Goal: Task Accomplishment & Management: Manage account settings

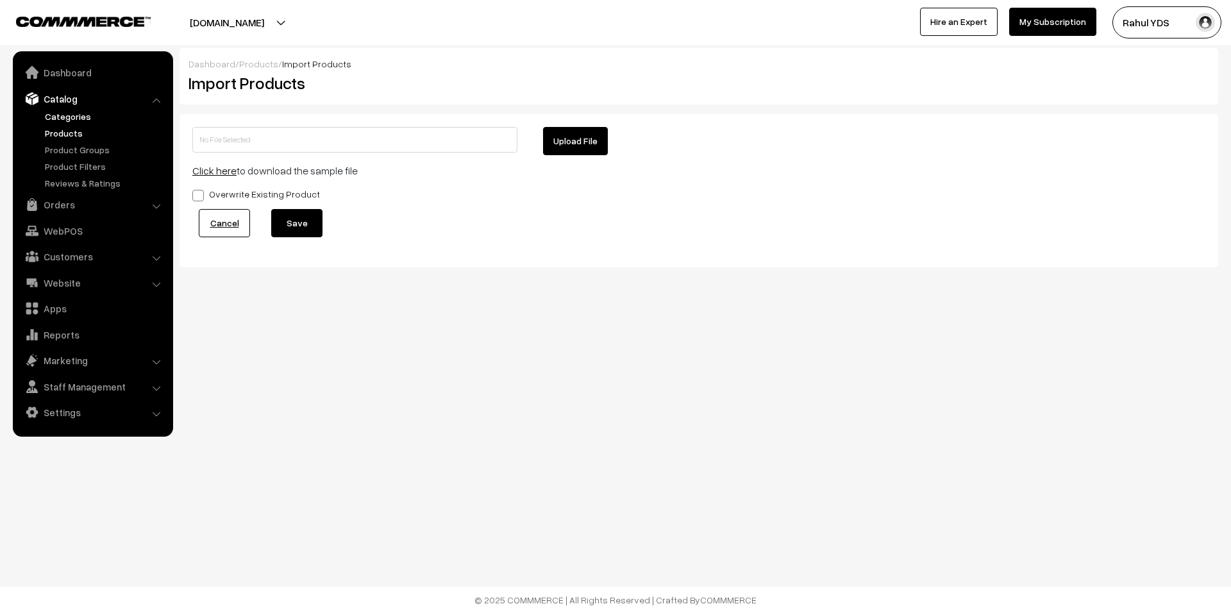
click at [85, 119] on link "Categories" at bounding box center [105, 116] width 127 height 13
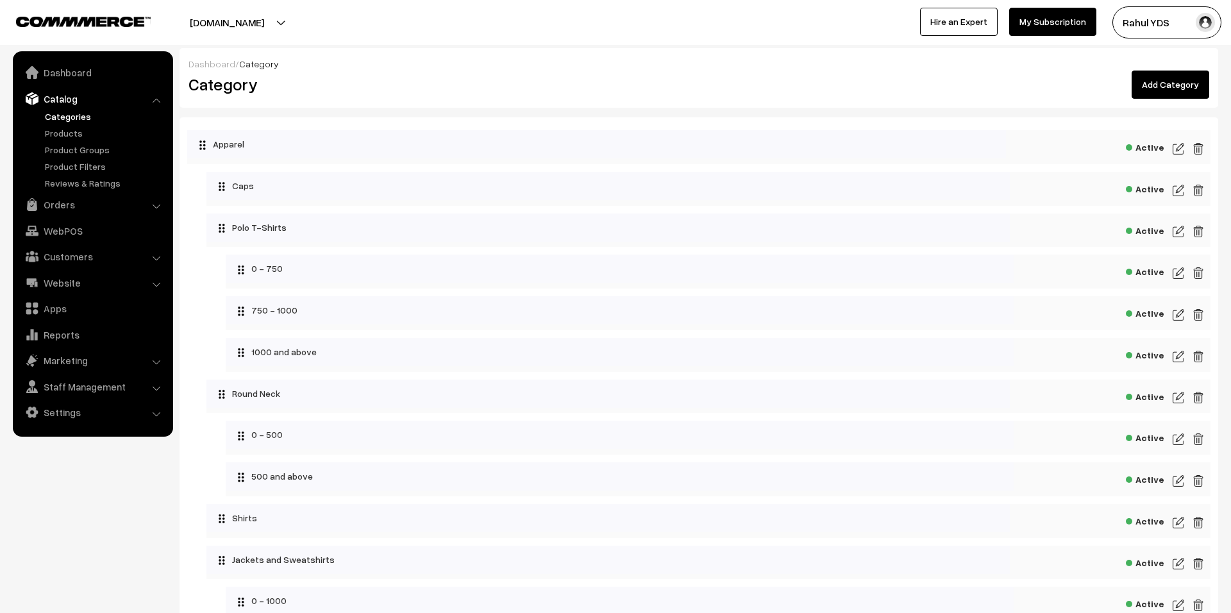
click at [1183, 85] on link "Add Category" at bounding box center [1171, 85] width 78 height 28
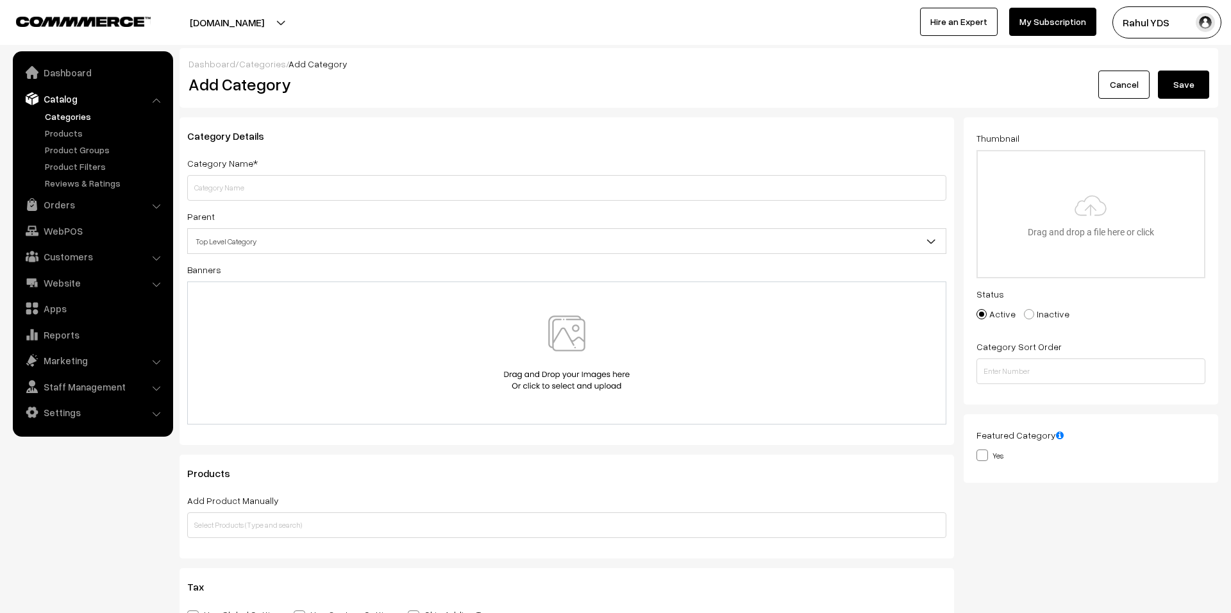
click at [496, 190] on input "text" at bounding box center [566, 188] width 759 height 26
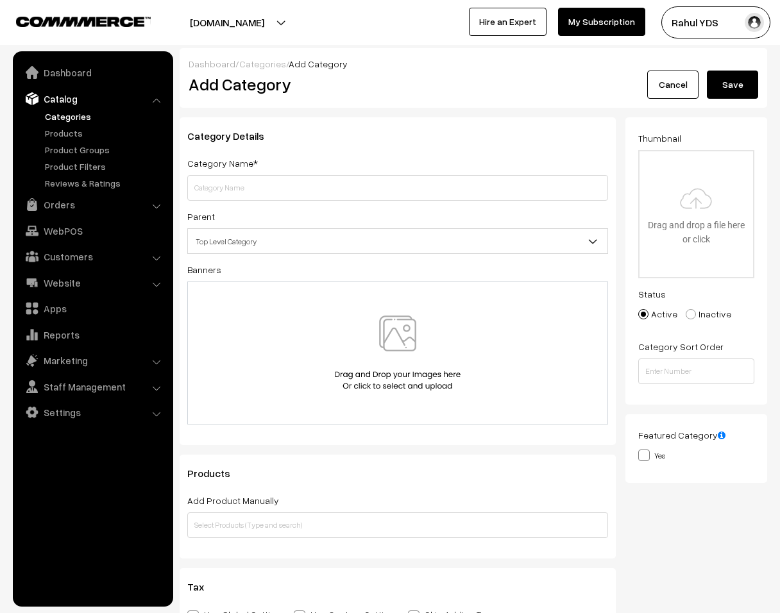
click at [396, 190] on input "text" at bounding box center [397, 188] width 421 height 26
type input "EKAM"
click at [443, 238] on span "Top Level Category" at bounding box center [397, 241] width 419 height 22
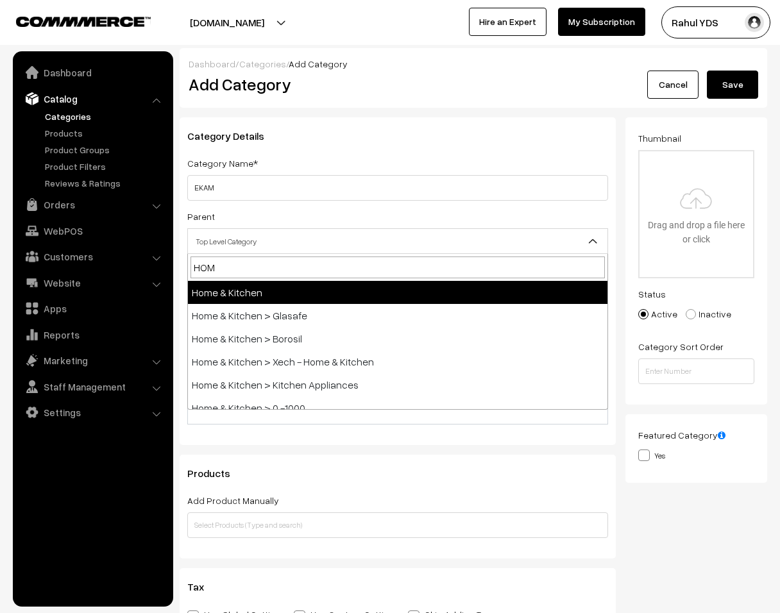
type input "HOME"
select select "10"
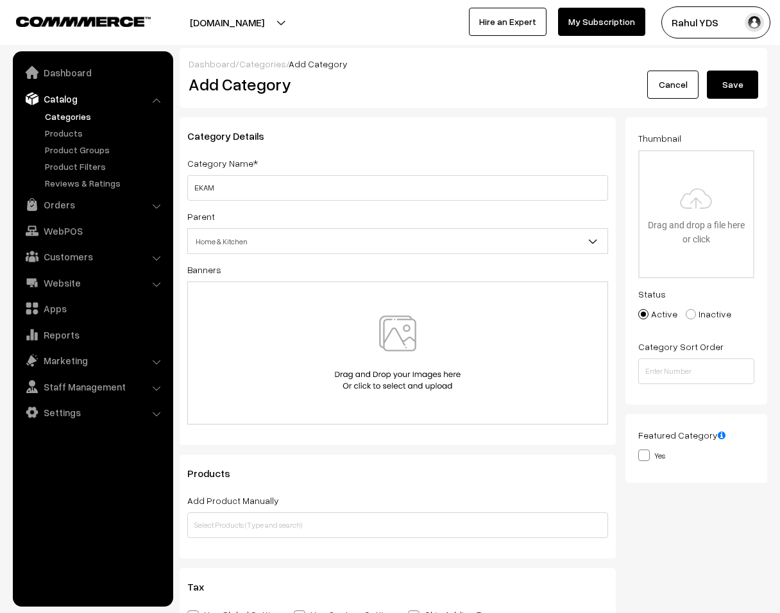
click at [742, 77] on button "Save" at bounding box center [732, 85] width 51 height 28
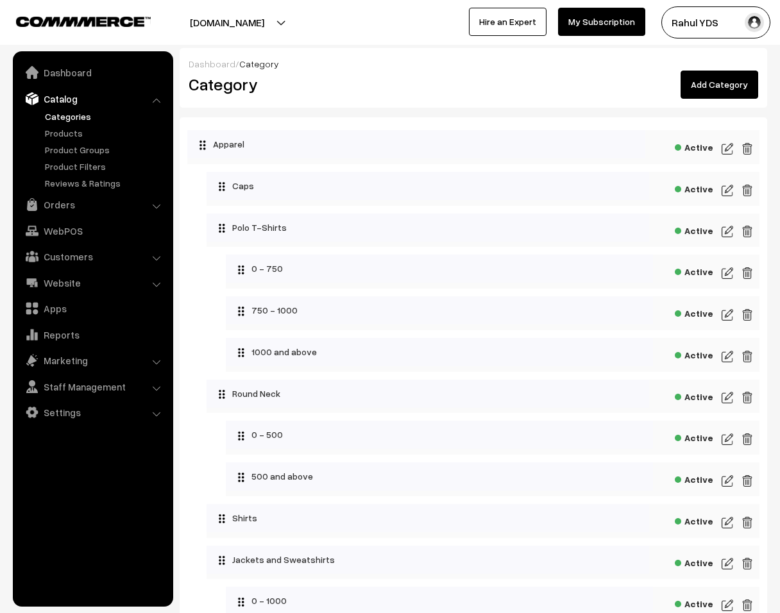
click at [723, 91] on link "Add Category" at bounding box center [719, 85] width 78 height 28
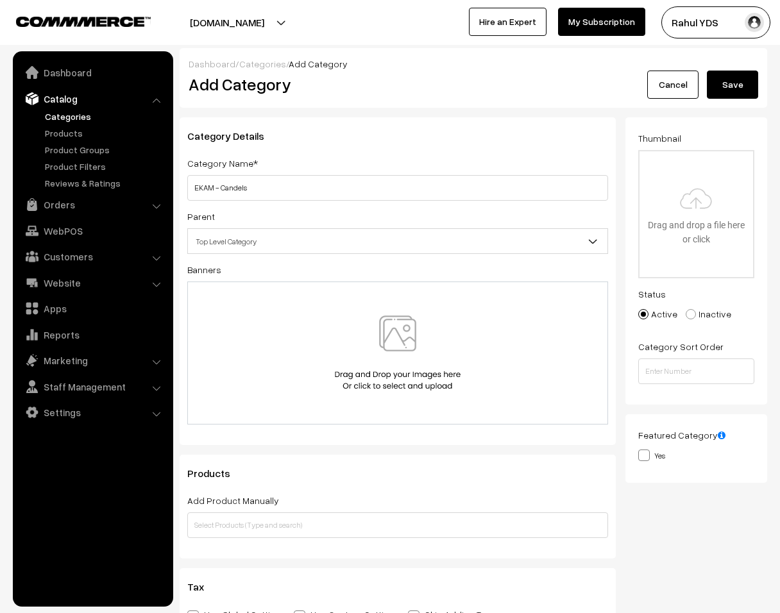
type input "EKAM - Candels"
click at [555, 247] on span "Top Level Category" at bounding box center [397, 241] width 419 height 22
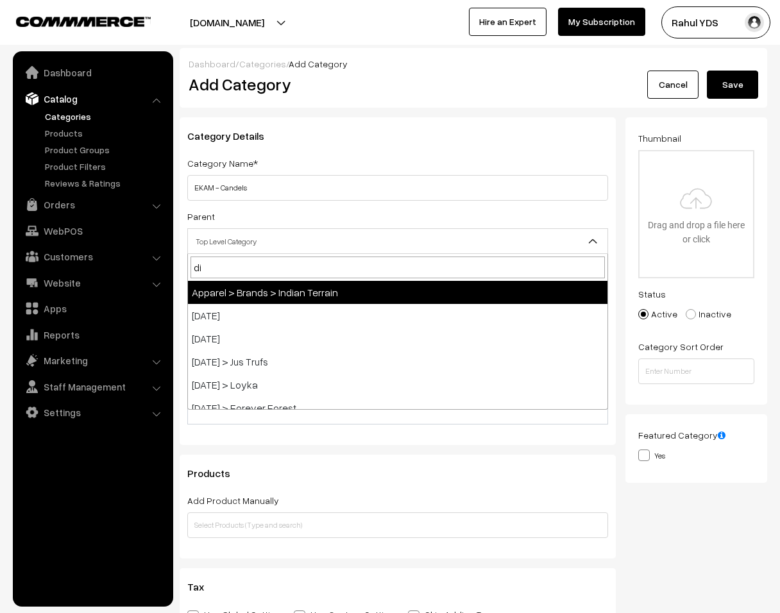
type input "diw"
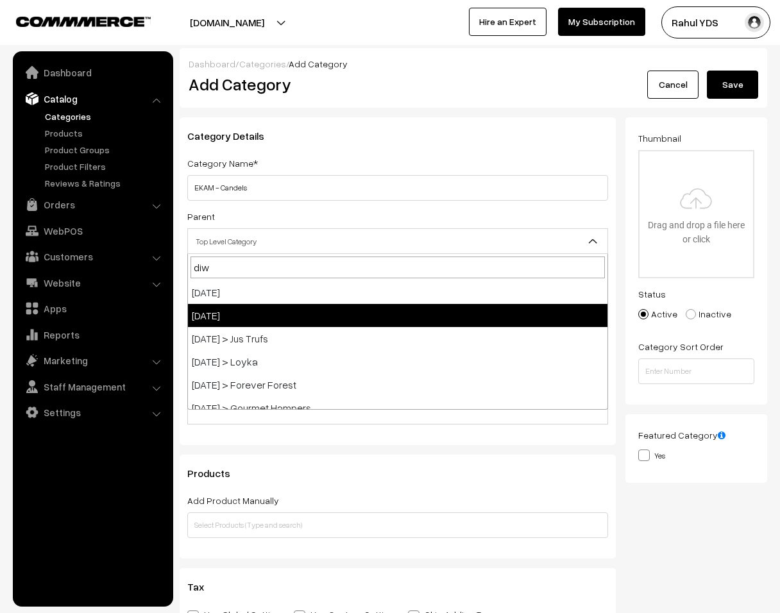
select select "98"
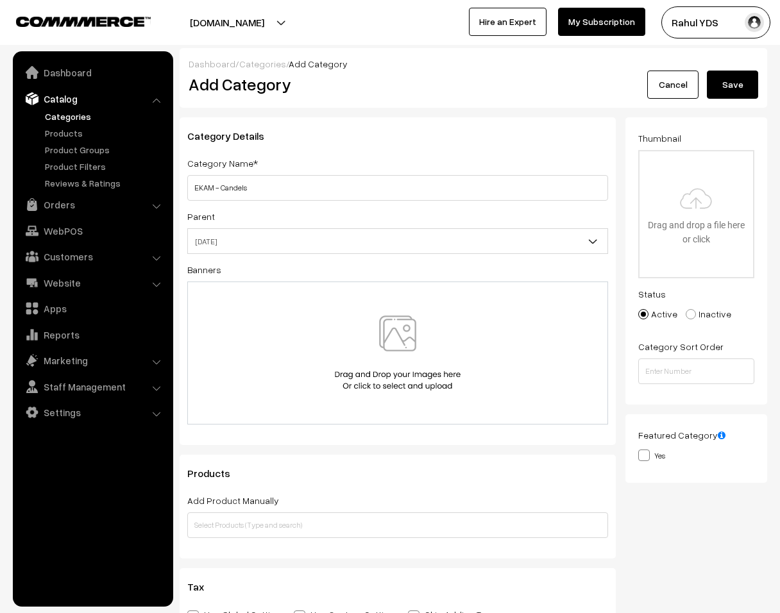
click at [731, 85] on button "Save" at bounding box center [732, 85] width 51 height 28
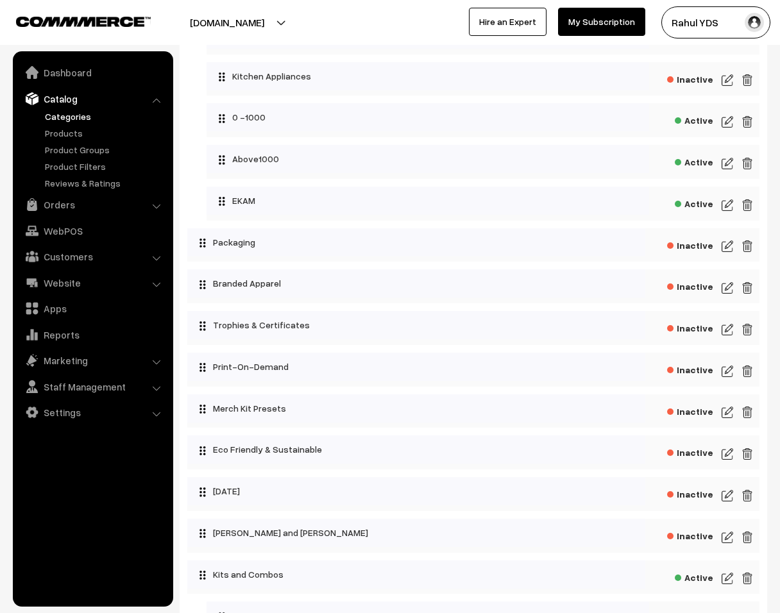
scroll to position [5146, 0]
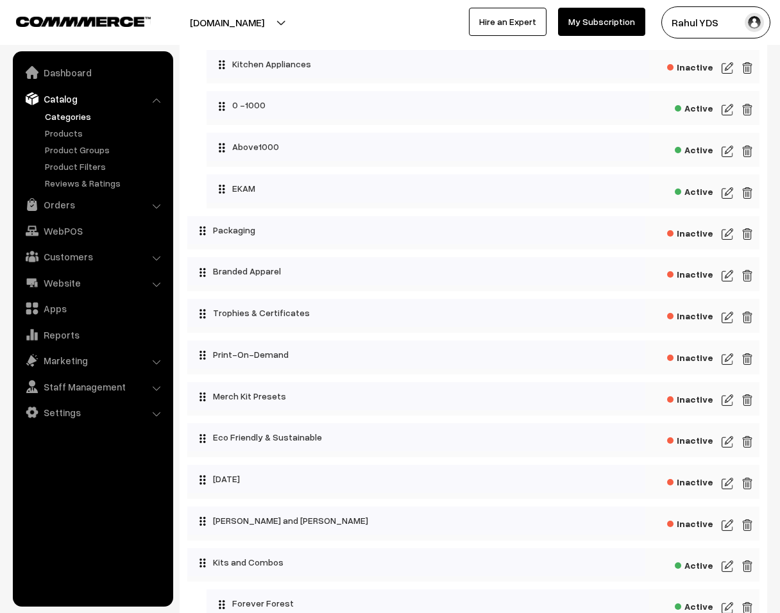
click at [725, 201] on img at bounding box center [727, 192] width 12 height 15
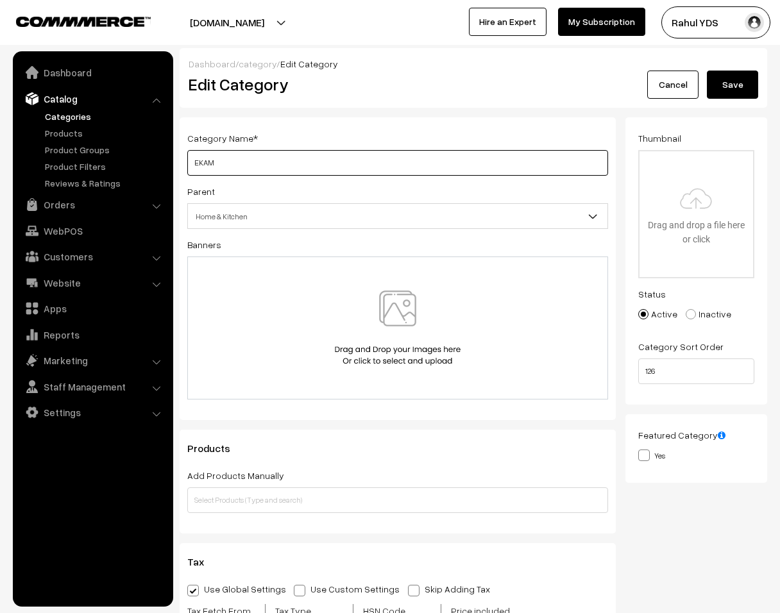
click at [287, 164] on input "EKAM" at bounding box center [397, 163] width 421 height 26
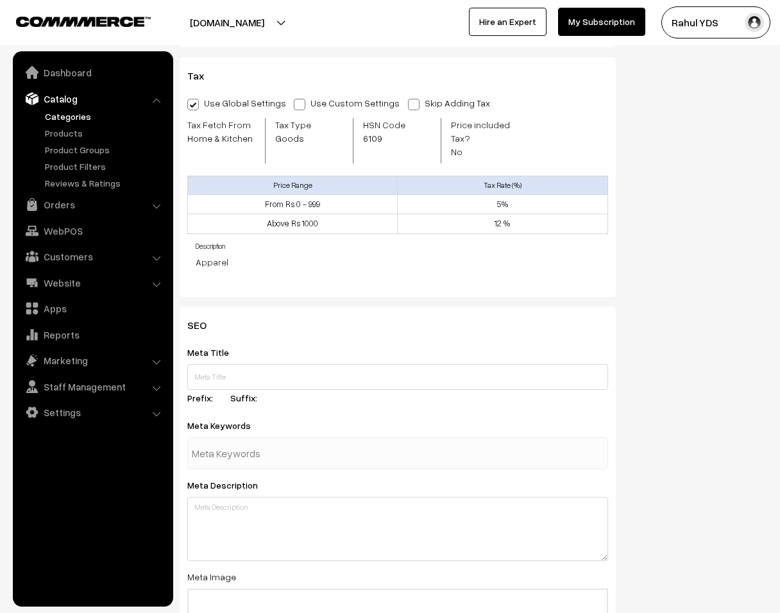
scroll to position [473, 0]
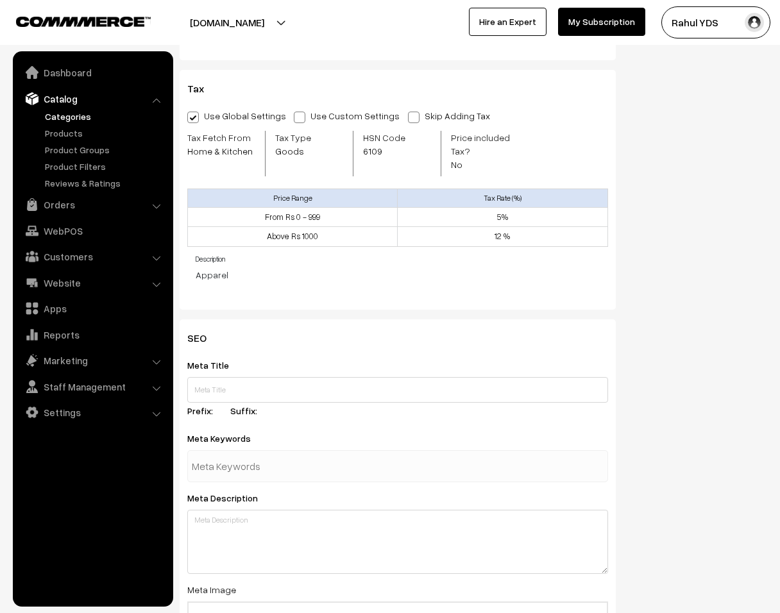
click at [371, 154] on span "6109" at bounding box center [394, 150] width 62 height 13
copy span "6109"
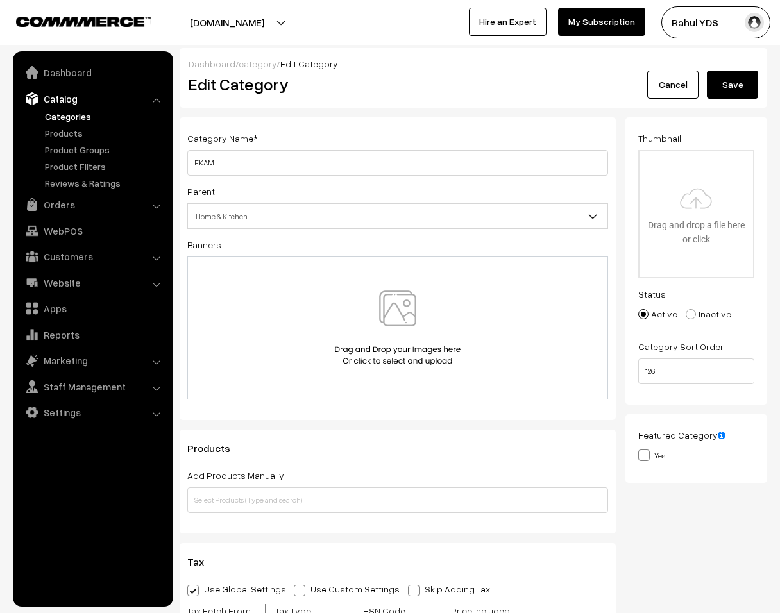
type input "C:\fakepath\Untitled design (10).png"
click at [737, 80] on button "Save" at bounding box center [732, 85] width 51 height 28
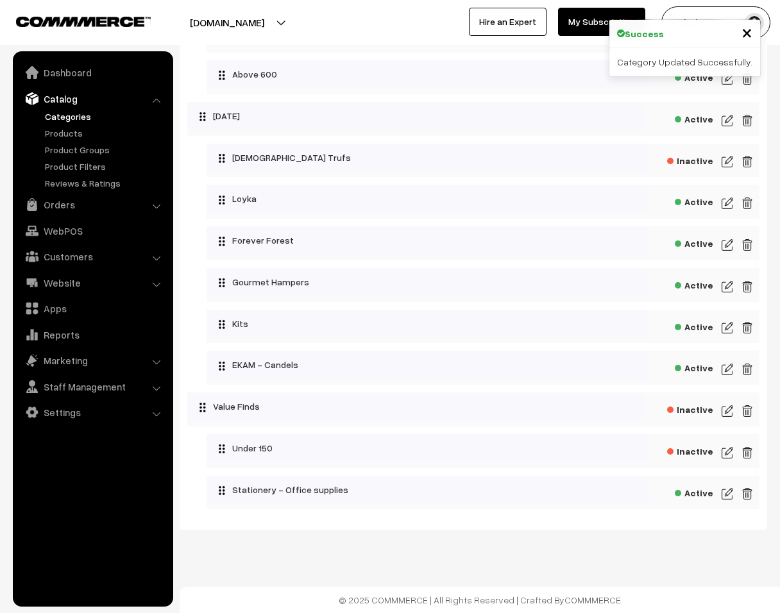
scroll to position [6317, 0]
click at [732, 368] on img at bounding box center [727, 369] width 12 height 15
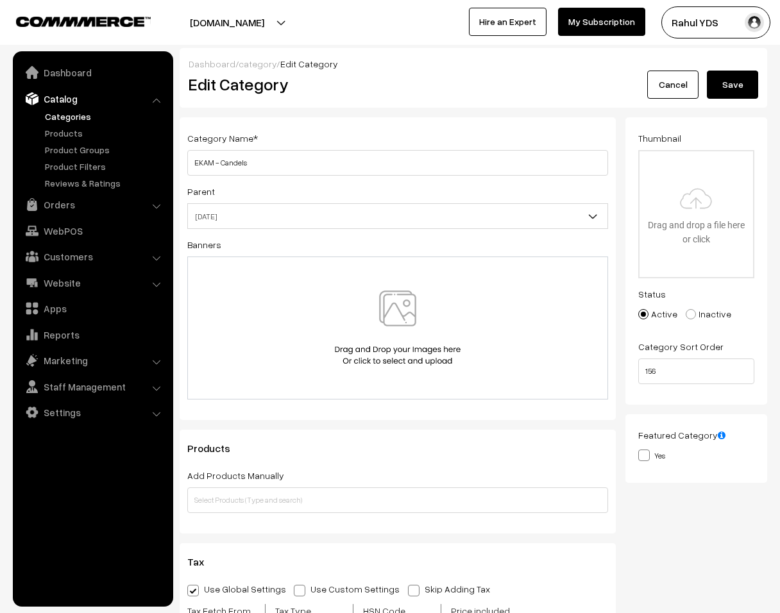
type input "C:\fakepath\Untitled design (10).png"
click at [733, 81] on button "Save" at bounding box center [732, 85] width 51 height 28
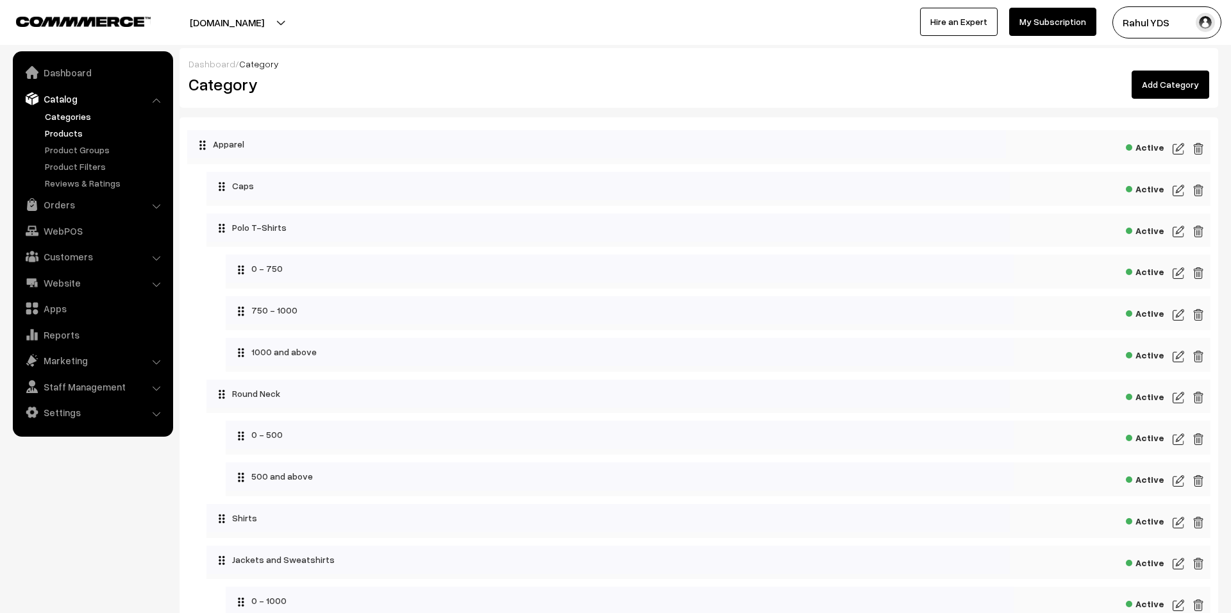
click at [67, 132] on link "Products" at bounding box center [105, 132] width 127 height 13
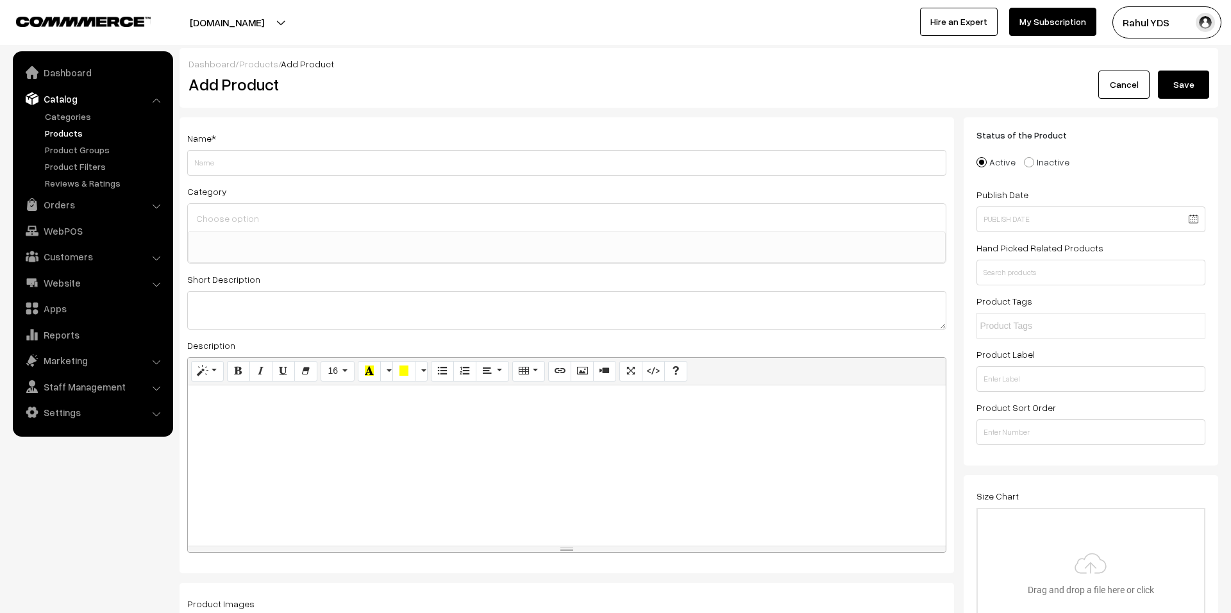
select select
click at [1101, 83] on link "Cancel" at bounding box center [1123, 85] width 51 height 28
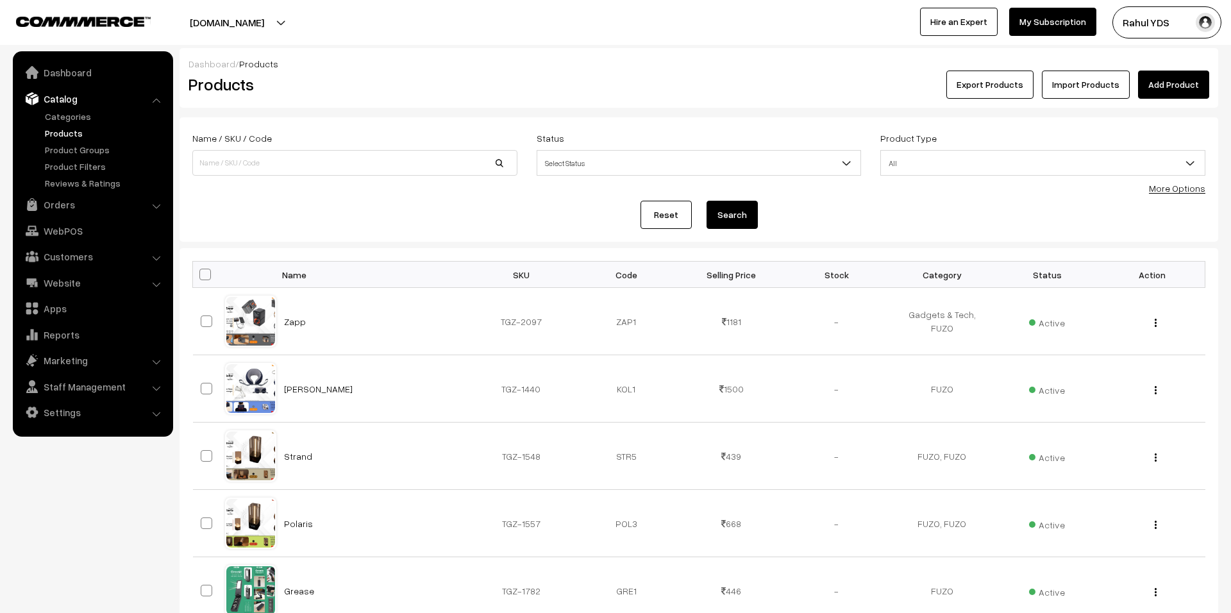
click at [1080, 82] on link "Import Products" at bounding box center [1086, 85] width 88 height 28
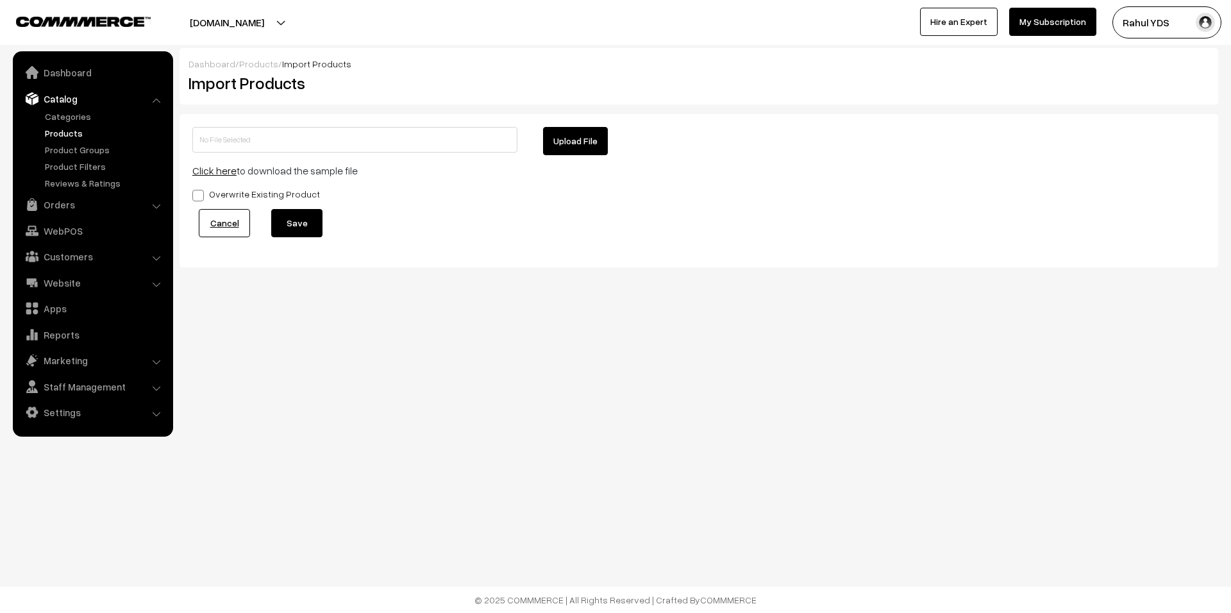
click at [555, 134] on button "Upload File" at bounding box center [575, 141] width 65 height 28
type input "EKAM MDMD.zip"
click at [308, 232] on button "Save" at bounding box center [296, 223] width 51 height 28
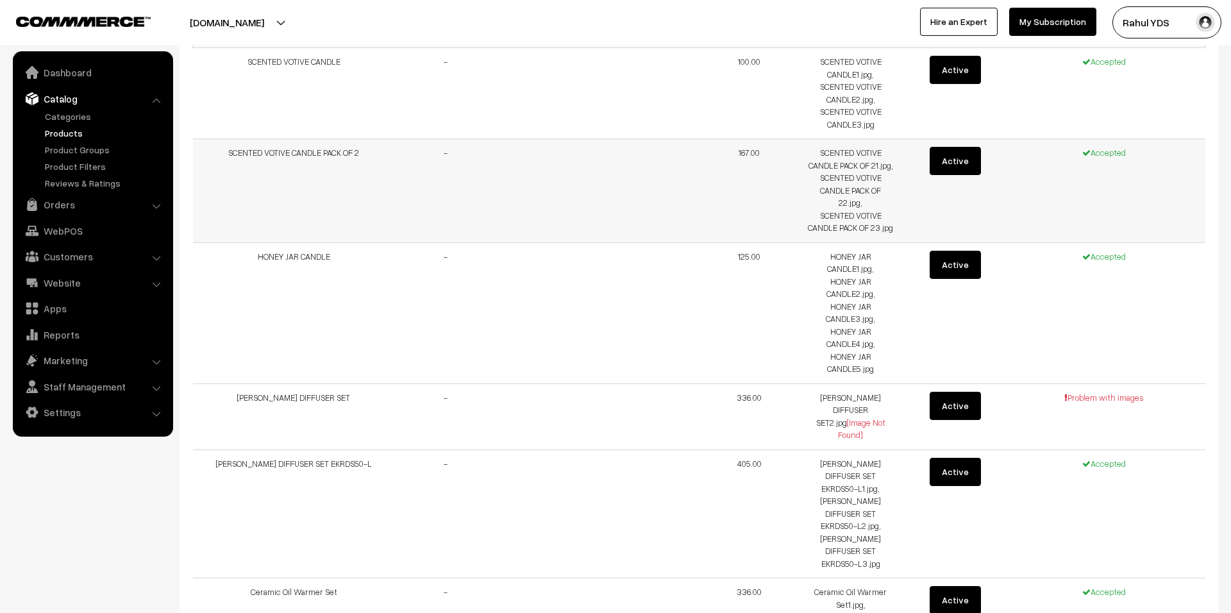
scroll to position [142, 0]
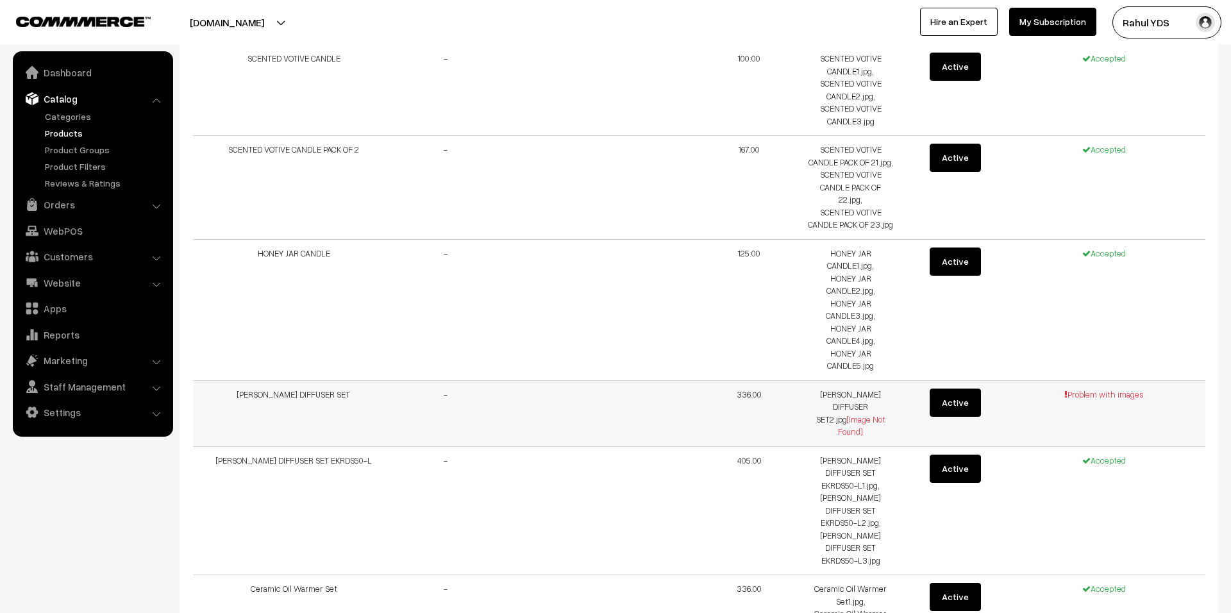
click at [276, 380] on td "[PERSON_NAME] DIFFUSER SET" at bounding box center [294, 413] width 203 height 66
copy tr "[PERSON_NAME] DIFFUSER SET"
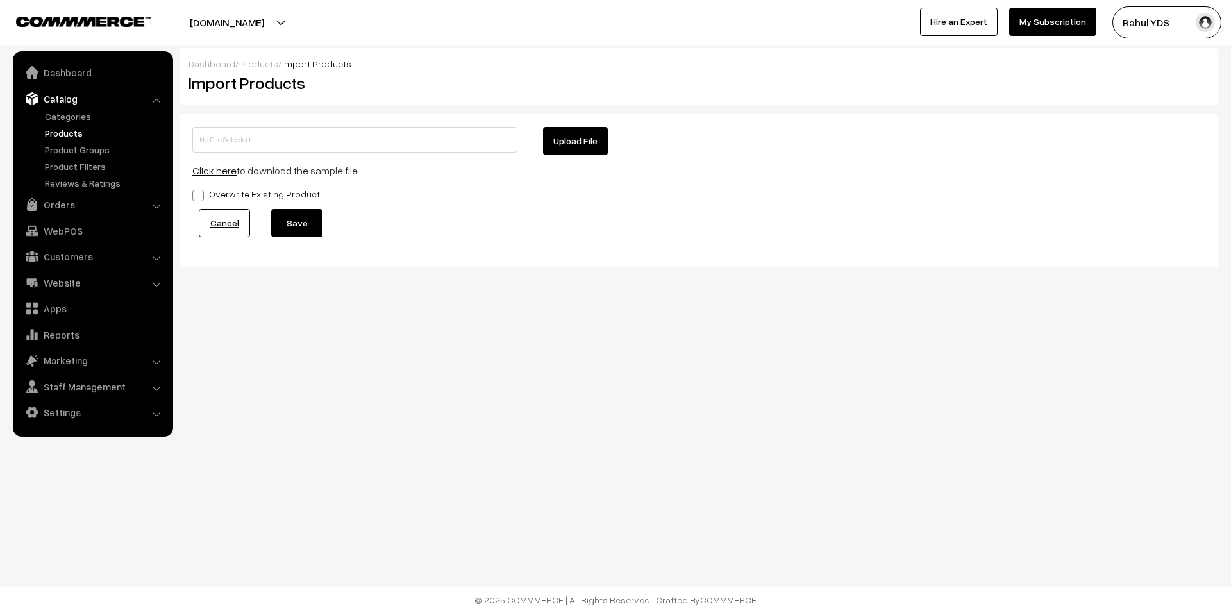
click at [557, 137] on button "Upload File" at bounding box center [575, 141] width 65 height 28
type input "EKAM MDMD.zip"
click at [312, 229] on button "Save" at bounding box center [296, 223] width 51 height 28
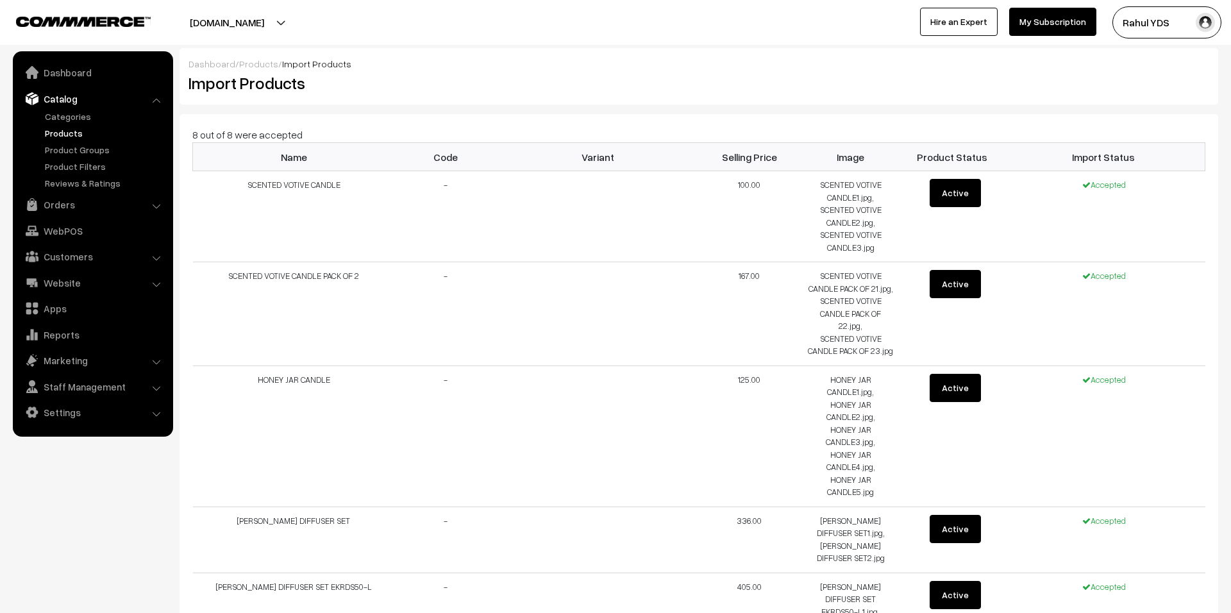
scroll to position [424, 0]
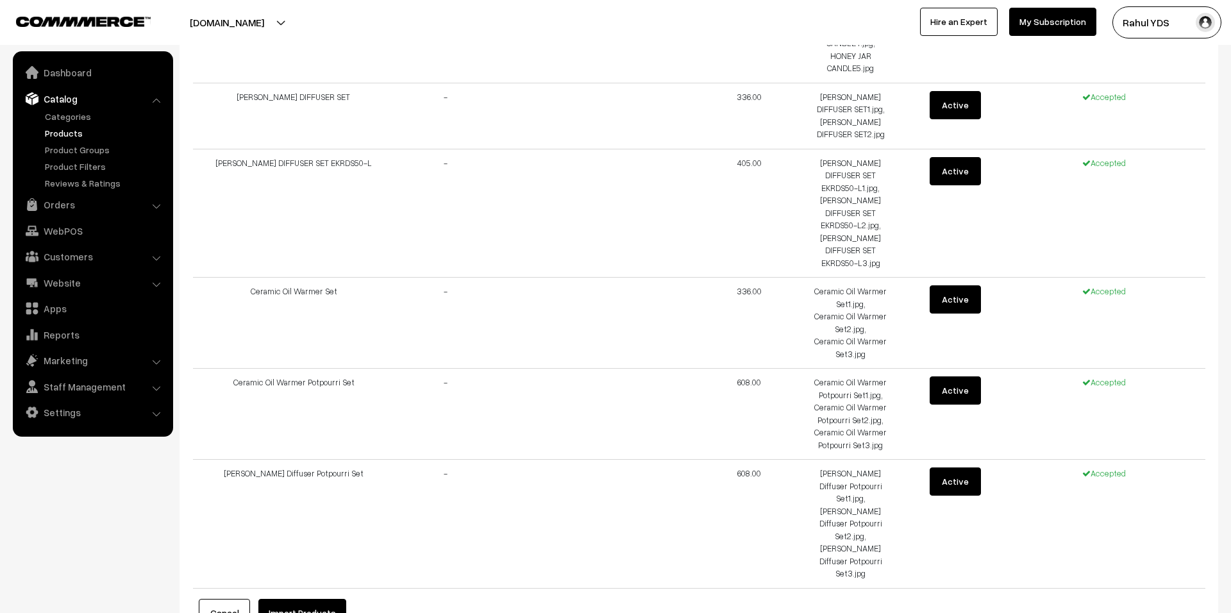
click at [308, 599] on button "Import Products" at bounding box center [302, 613] width 88 height 28
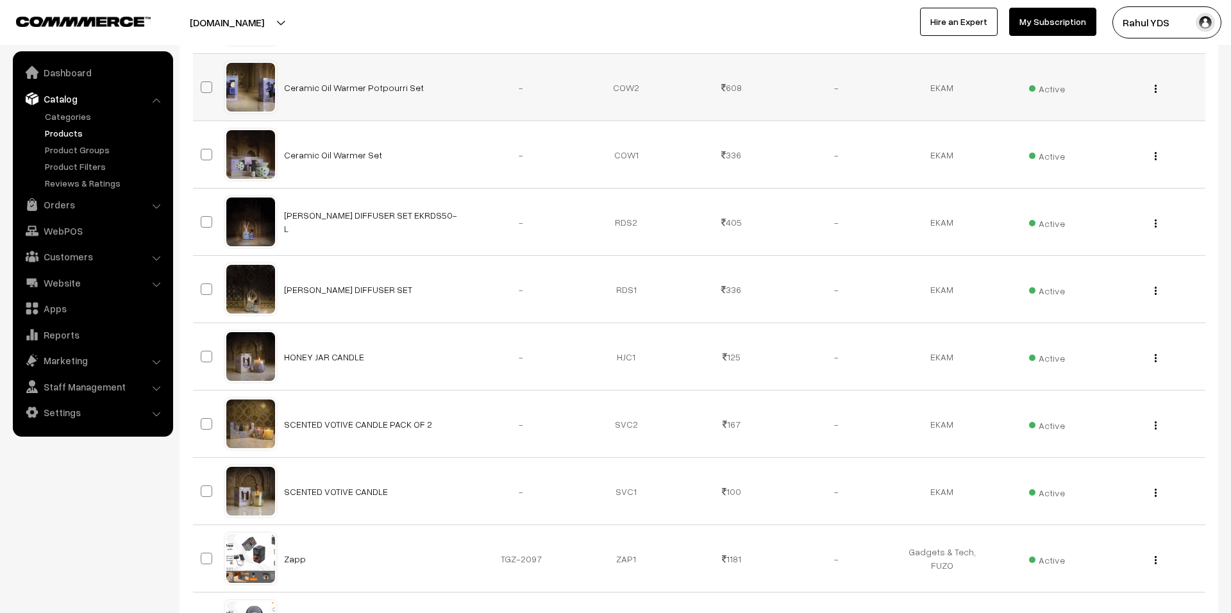
scroll to position [513, 0]
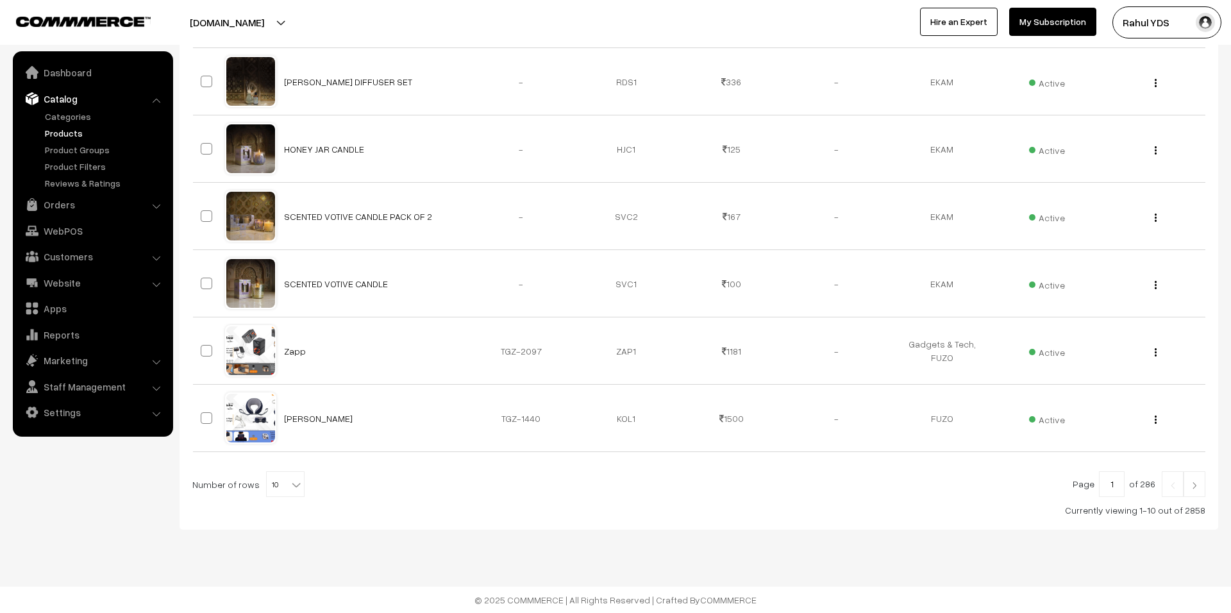
click at [276, 479] on span "10" at bounding box center [285, 485] width 37 height 26
select select "40"
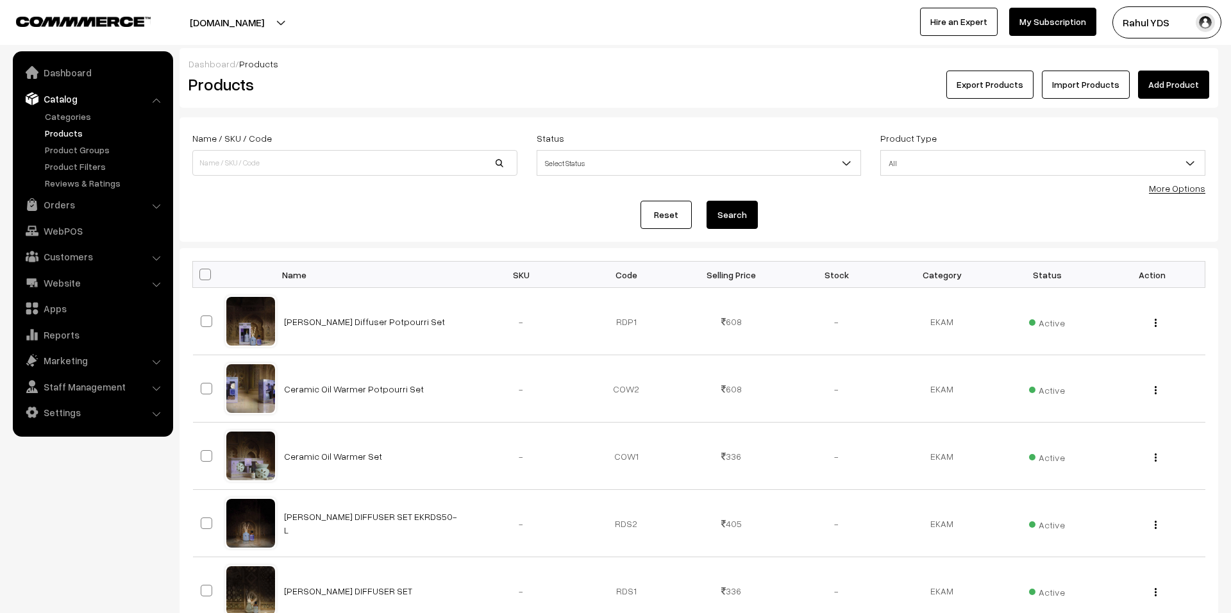
click at [1172, 180] on div "Product Type All Digital Physical All" at bounding box center [1043, 156] width 344 height 53
click at [1169, 186] on link "More Options" at bounding box center [1177, 188] width 56 height 11
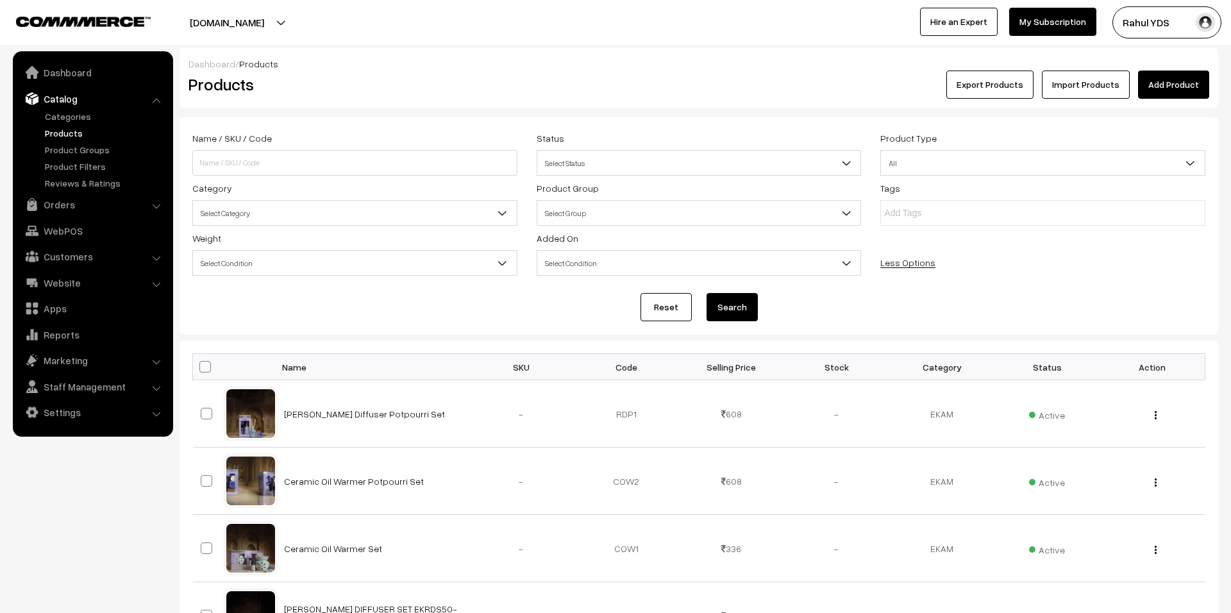
click at [307, 215] on span "Select Category" at bounding box center [355, 213] width 324 height 22
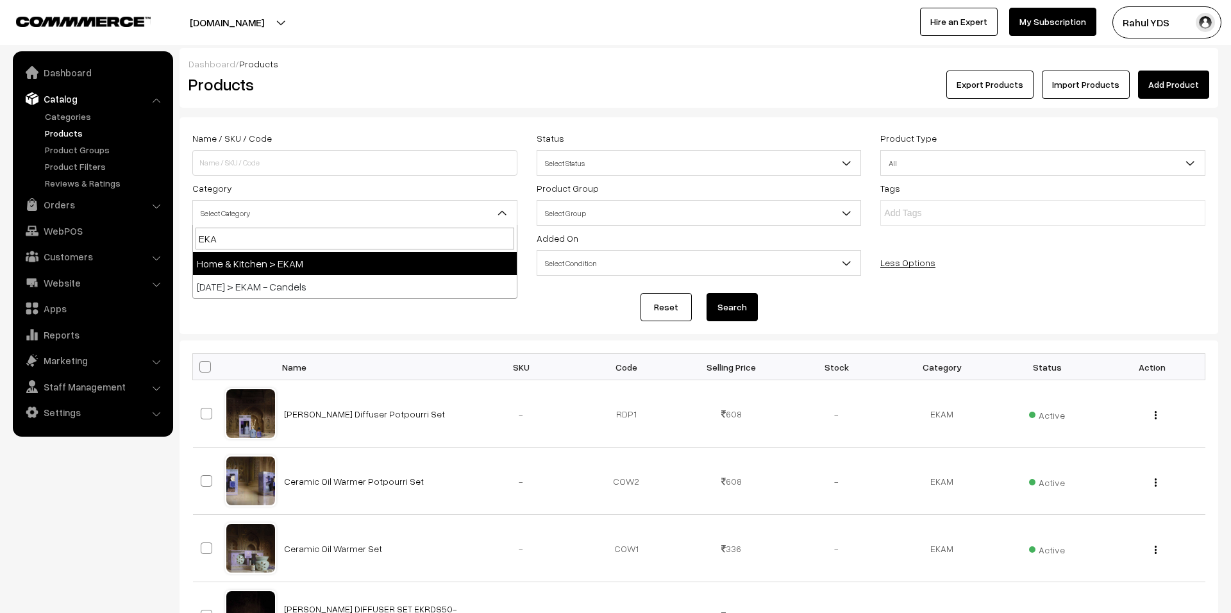
type input "EKAM"
select select "165"
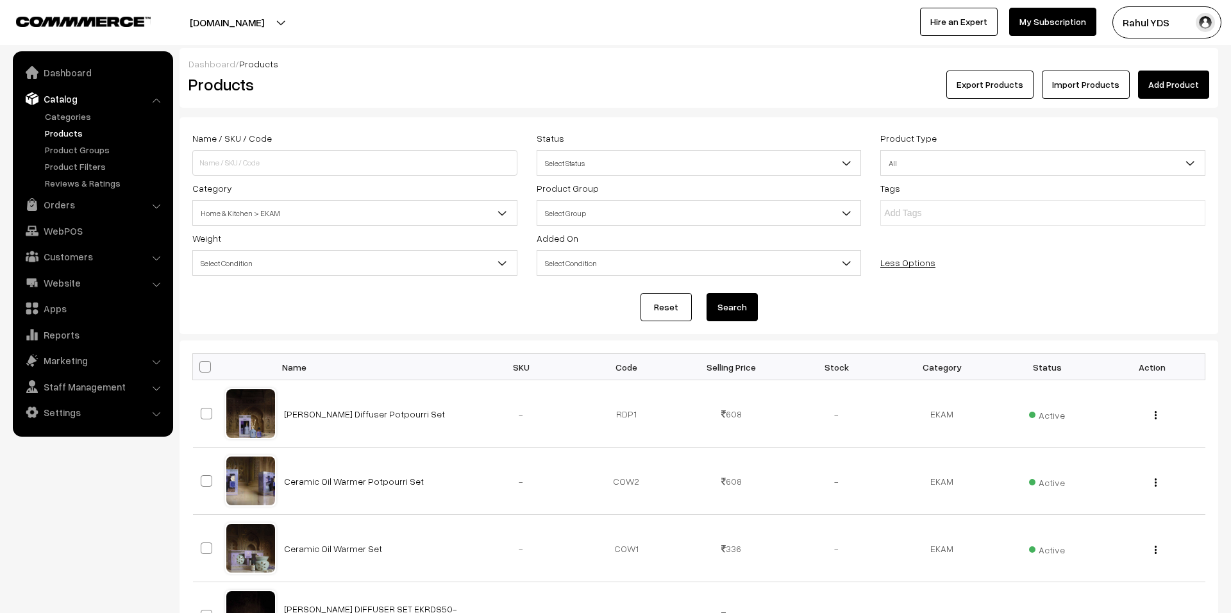
click at [733, 311] on button "Search" at bounding box center [732, 307] width 51 height 28
click at [204, 367] on span at bounding box center [205, 367] width 12 height 12
click at [201, 367] on input "checkbox" at bounding box center [197, 366] width 8 height 8
checkbox input "true"
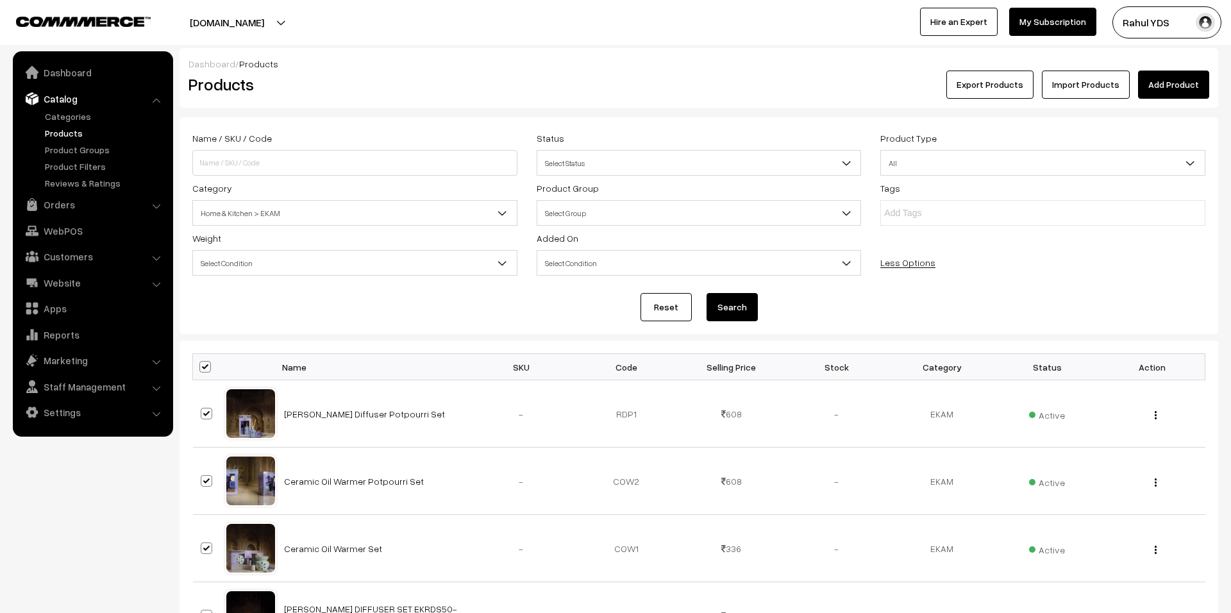
checkbox input "true"
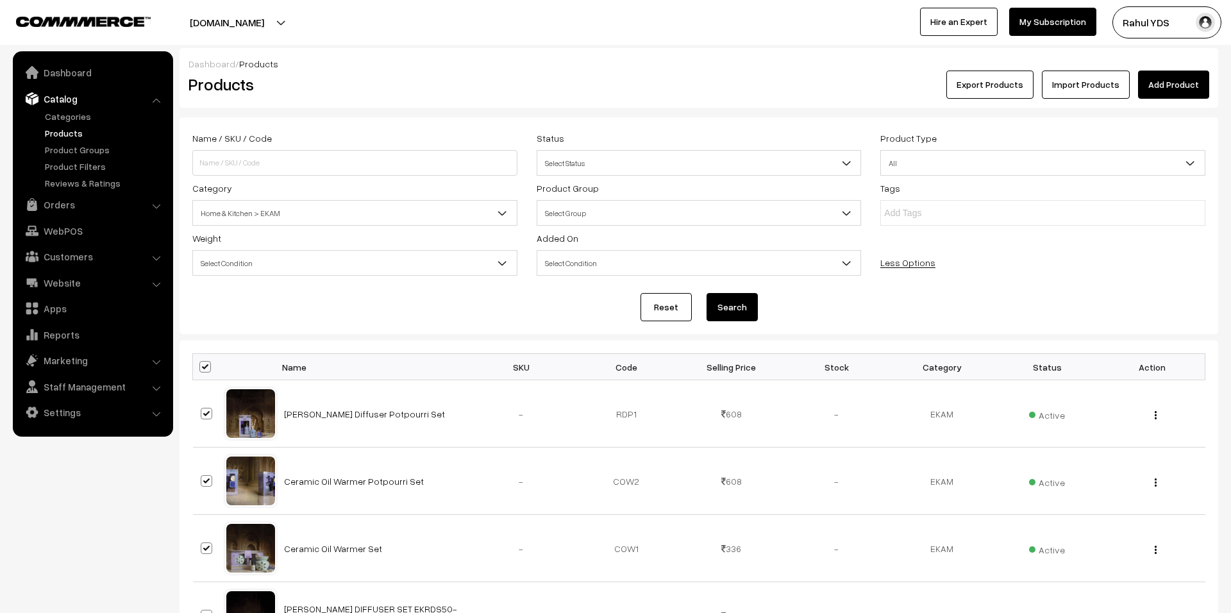
checkbox input "true"
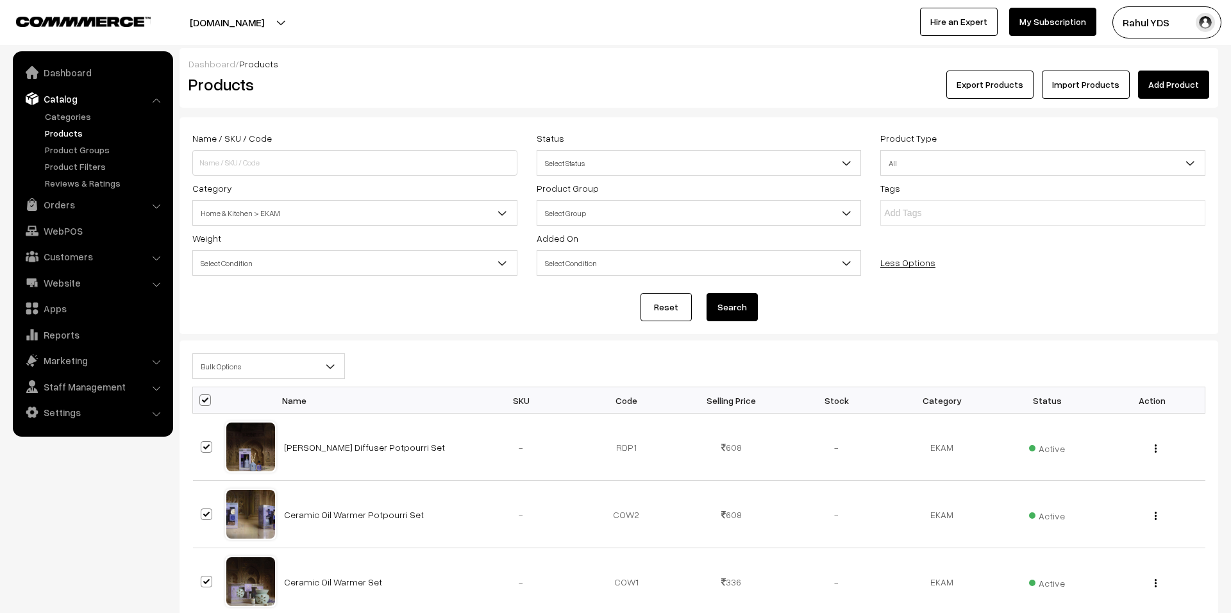
click at [287, 369] on span "Bulk Options" at bounding box center [268, 366] width 151 height 22
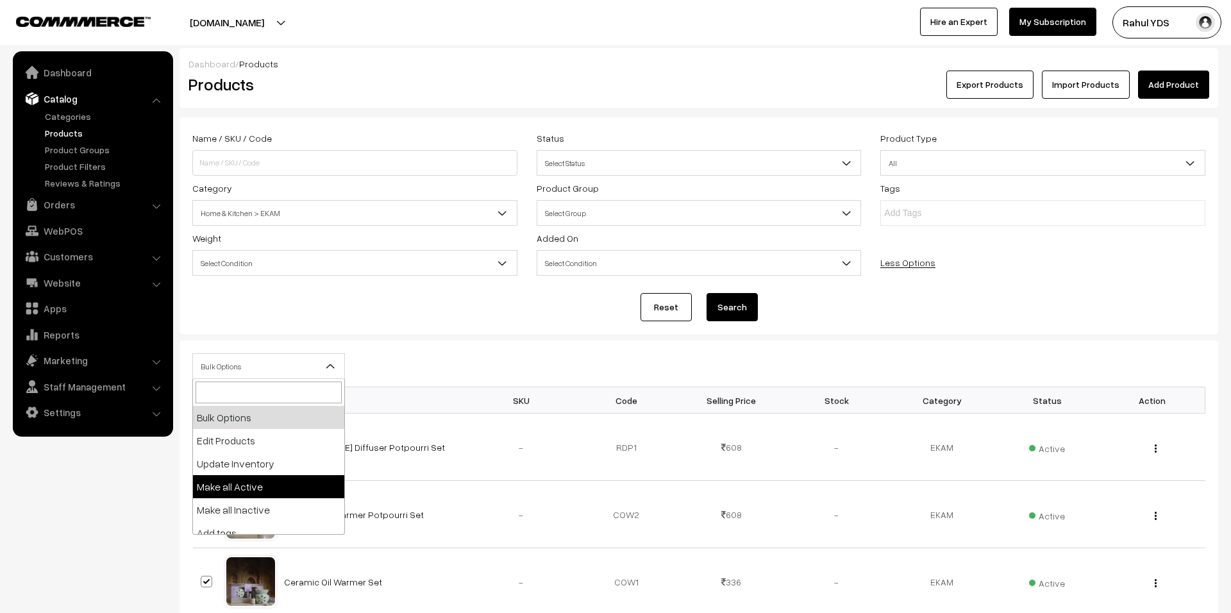
scroll to position [80, 0]
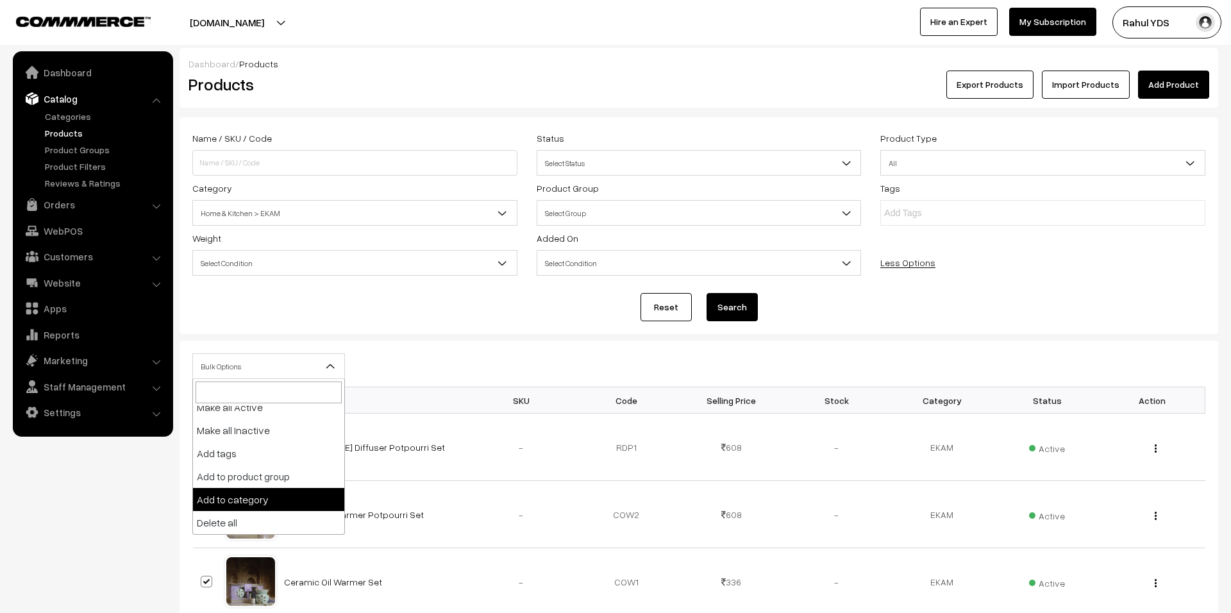
select select "category"
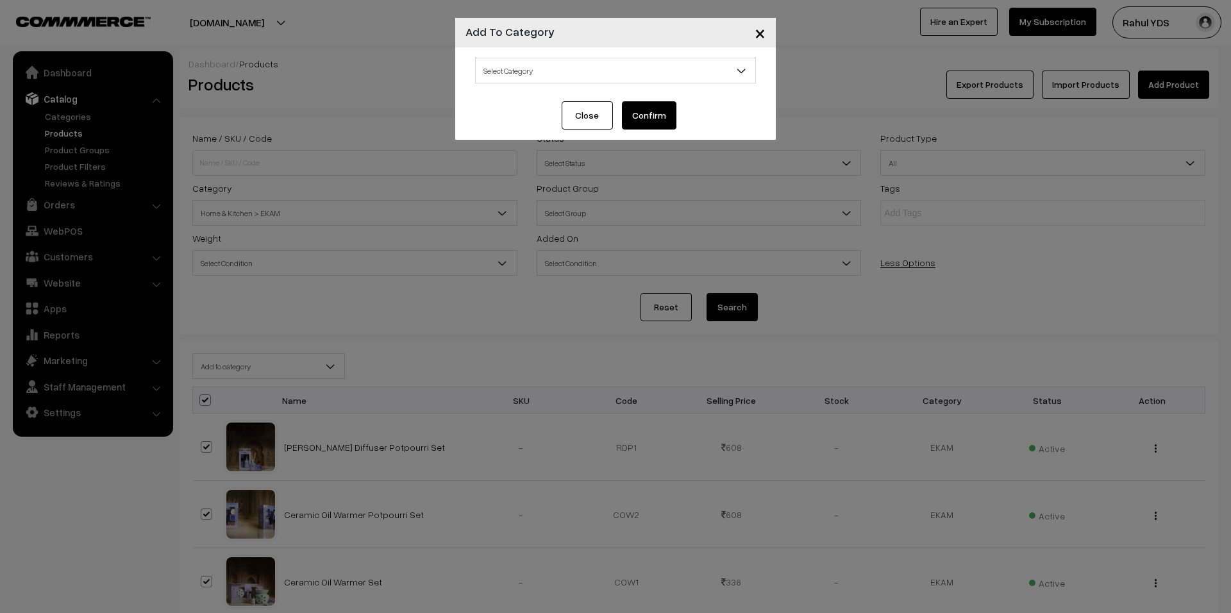
click at [627, 58] on span "Select Category" at bounding box center [615, 71] width 281 height 26
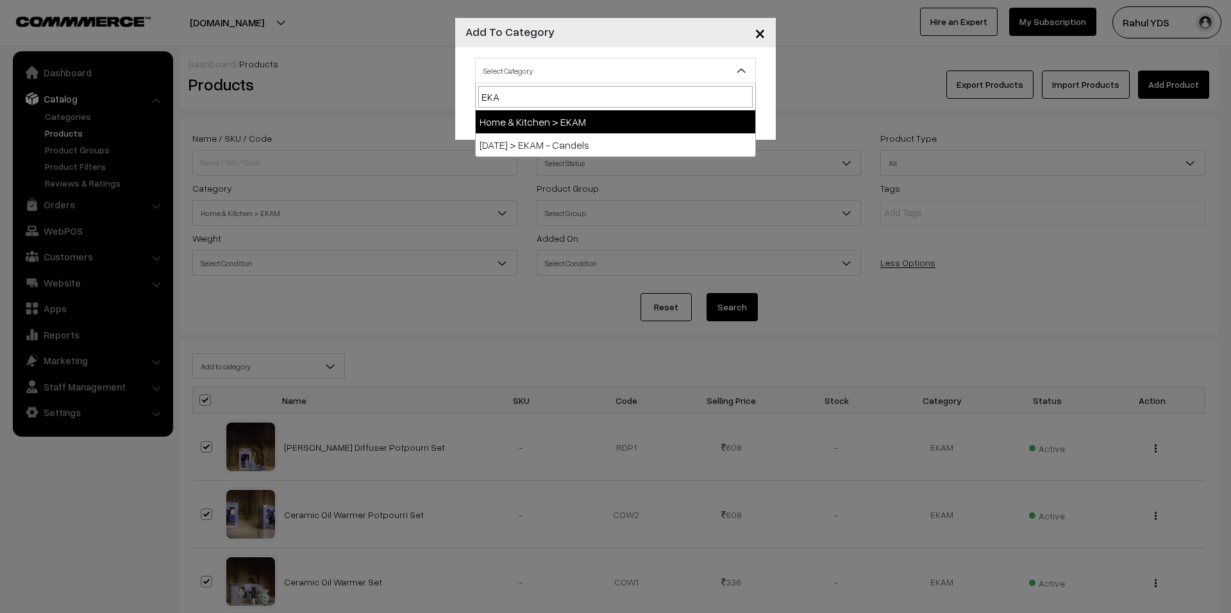
type input "EKAM"
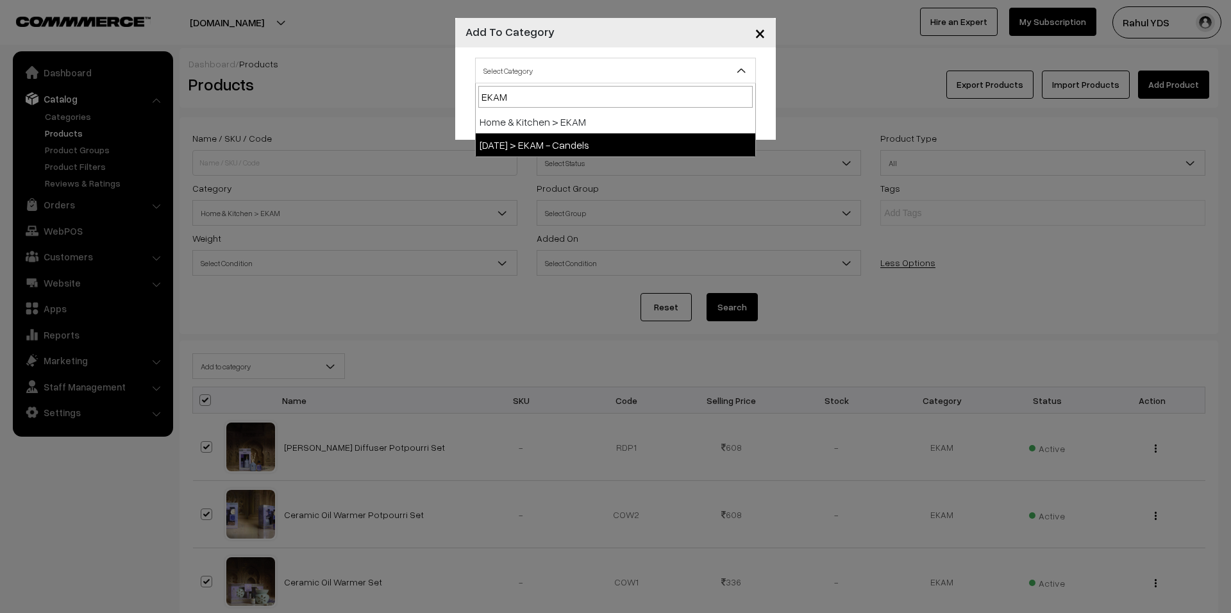
select select "166"
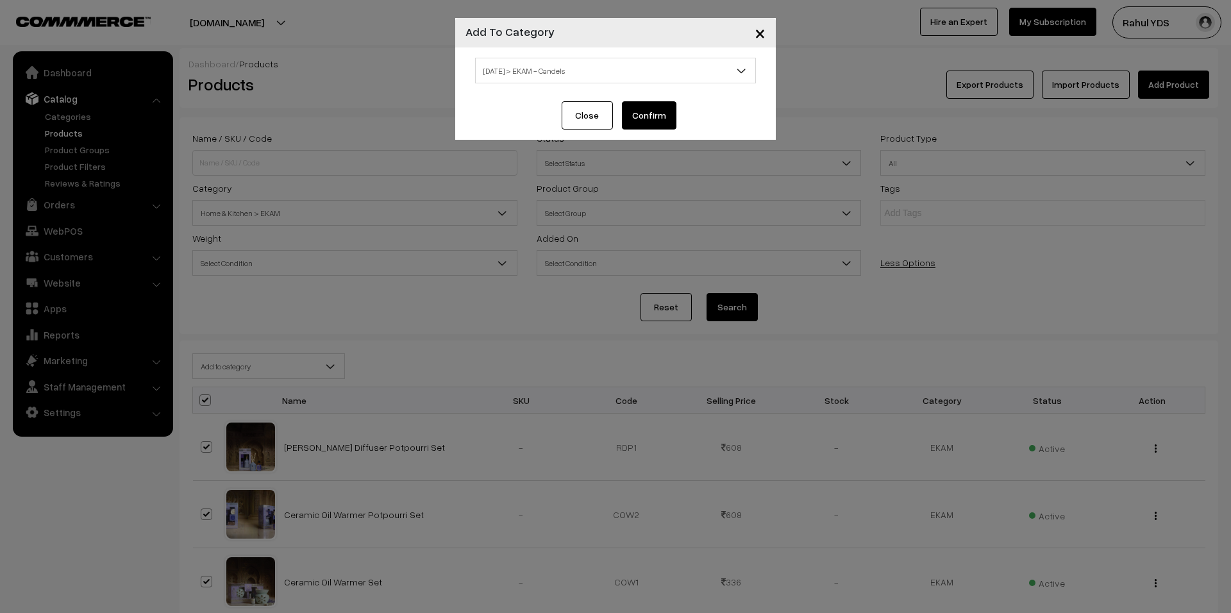
click at [645, 120] on button "Confirm" at bounding box center [649, 115] width 55 height 28
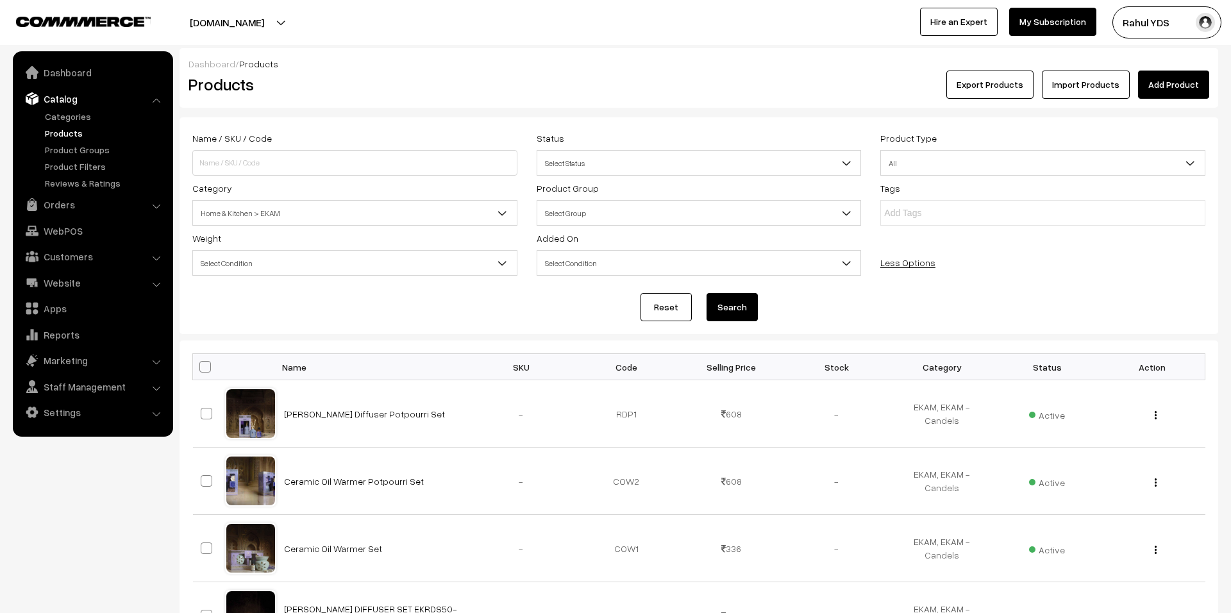
click at [205, 367] on span at bounding box center [205, 367] width 12 height 12
click at [201, 367] on input "checkbox" at bounding box center [197, 366] width 8 height 8
checkbox input "true"
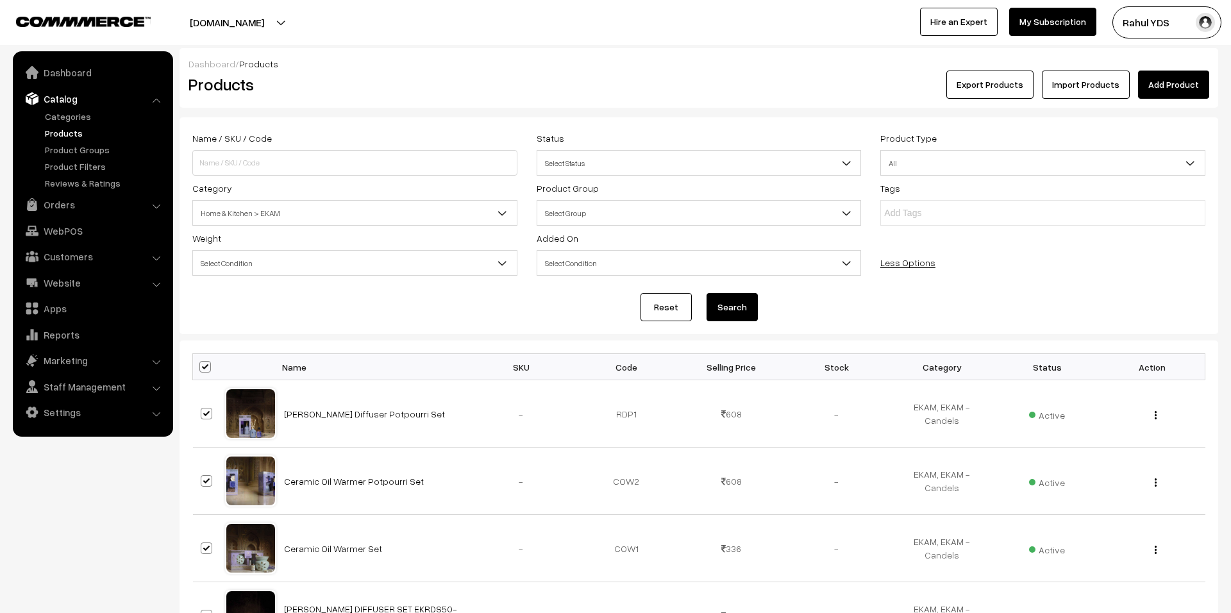
checkbox input "true"
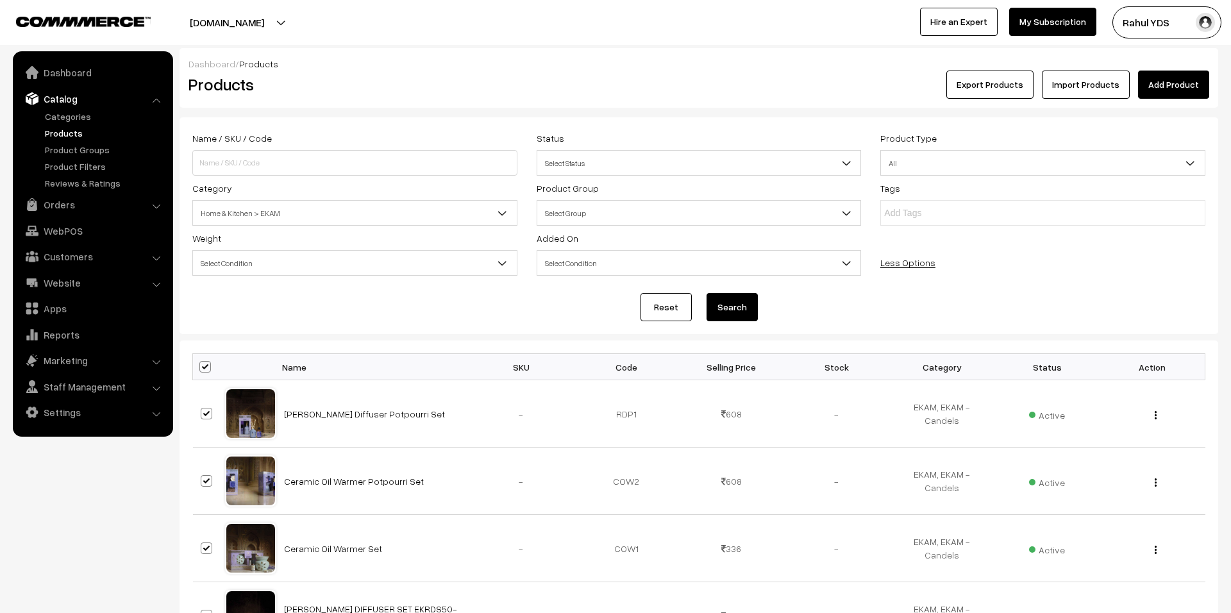
checkbox input "true"
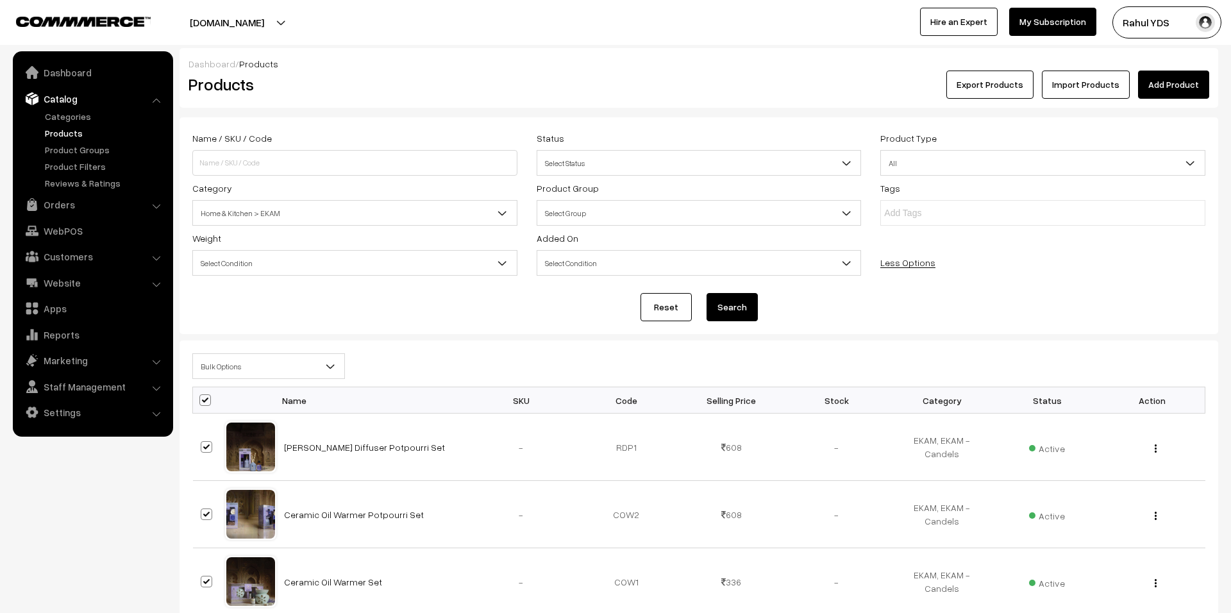
click at [248, 362] on span "Bulk Options" at bounding box center [268, 366] width 151 height 22
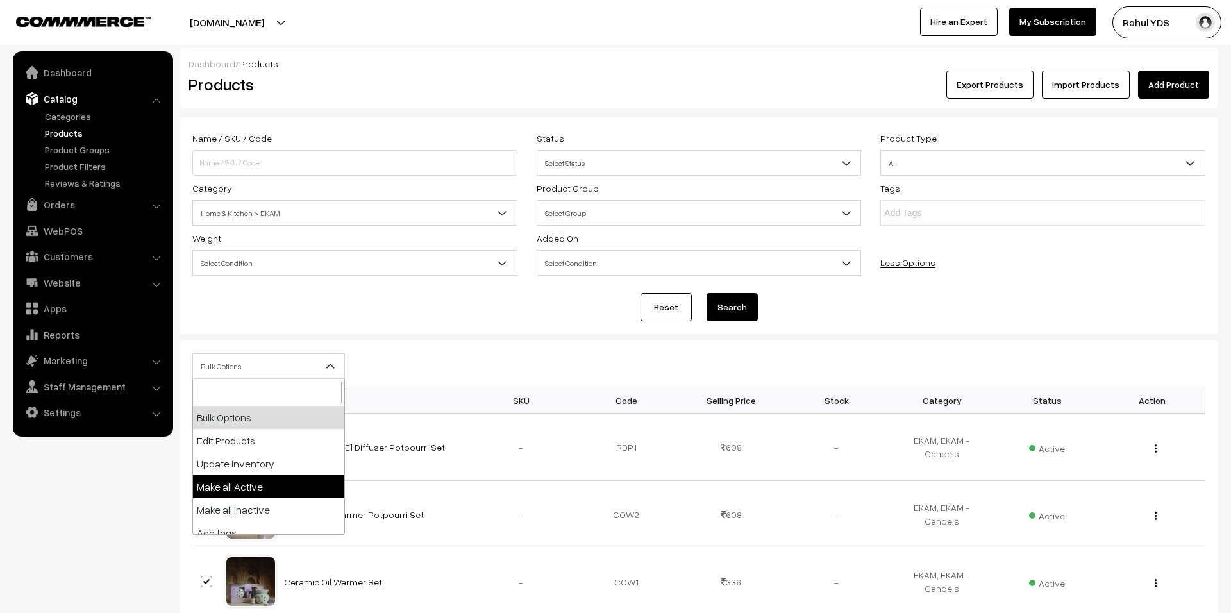
scroll to position [80, 0]
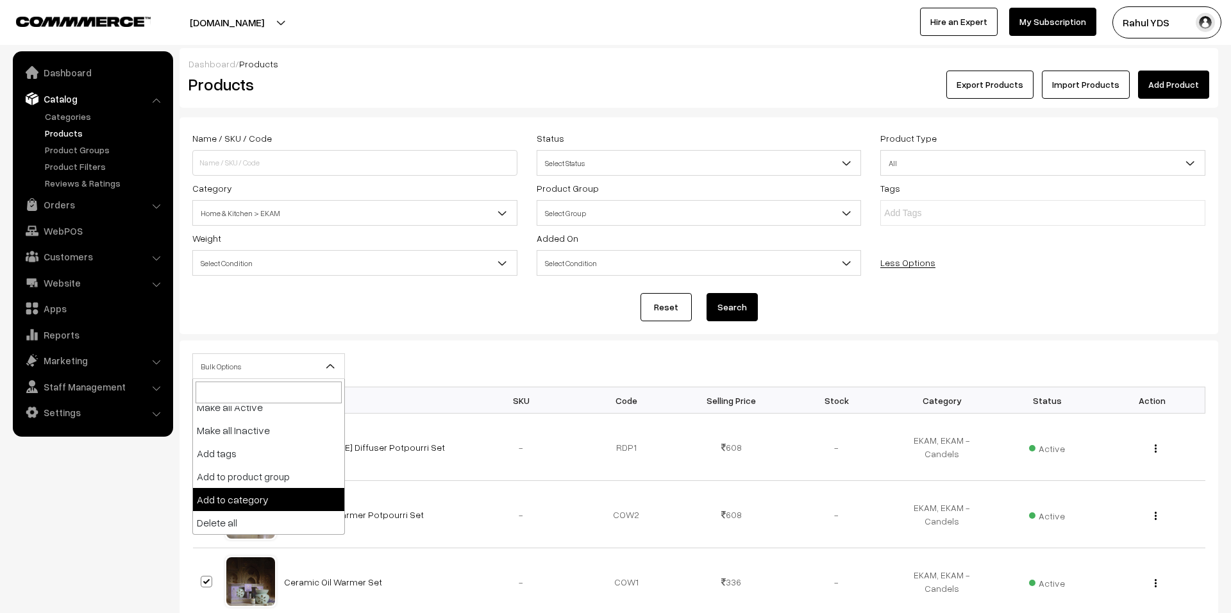
select select "category"
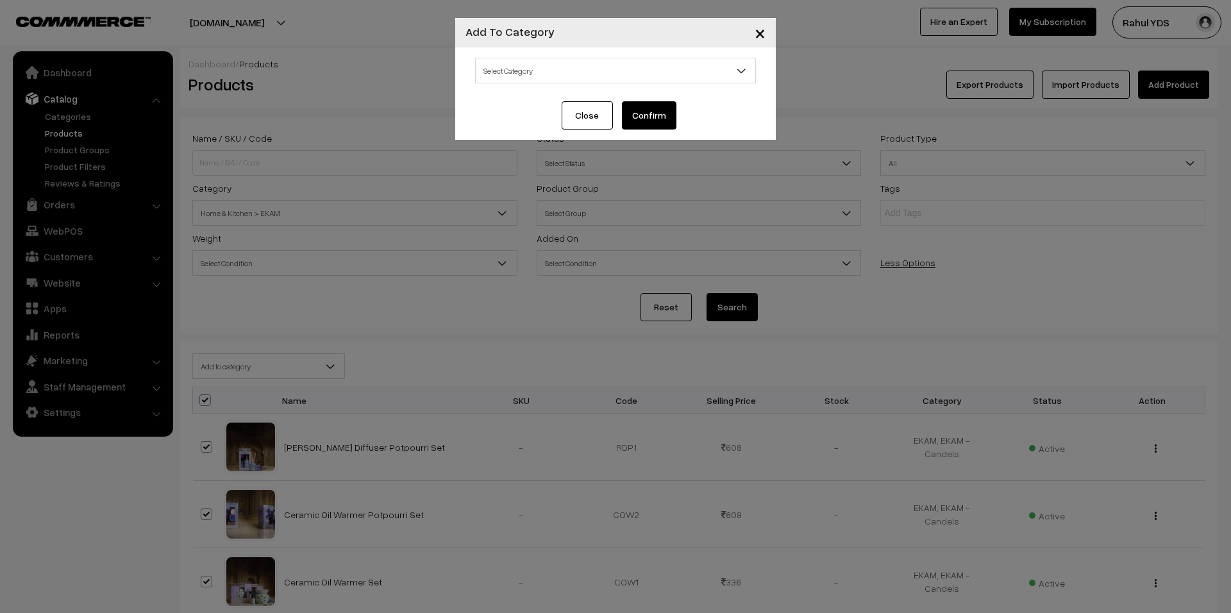
click at [576, 69] on span "Select Category" at bounding box center [616, 71] width 280 height 22
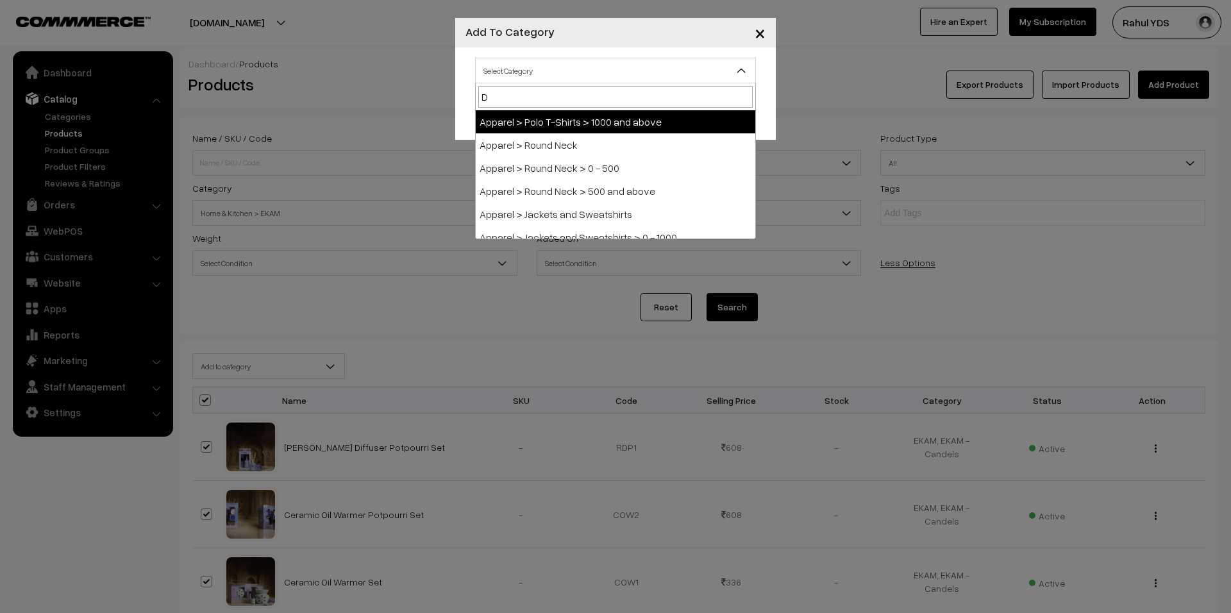
type input "DI"
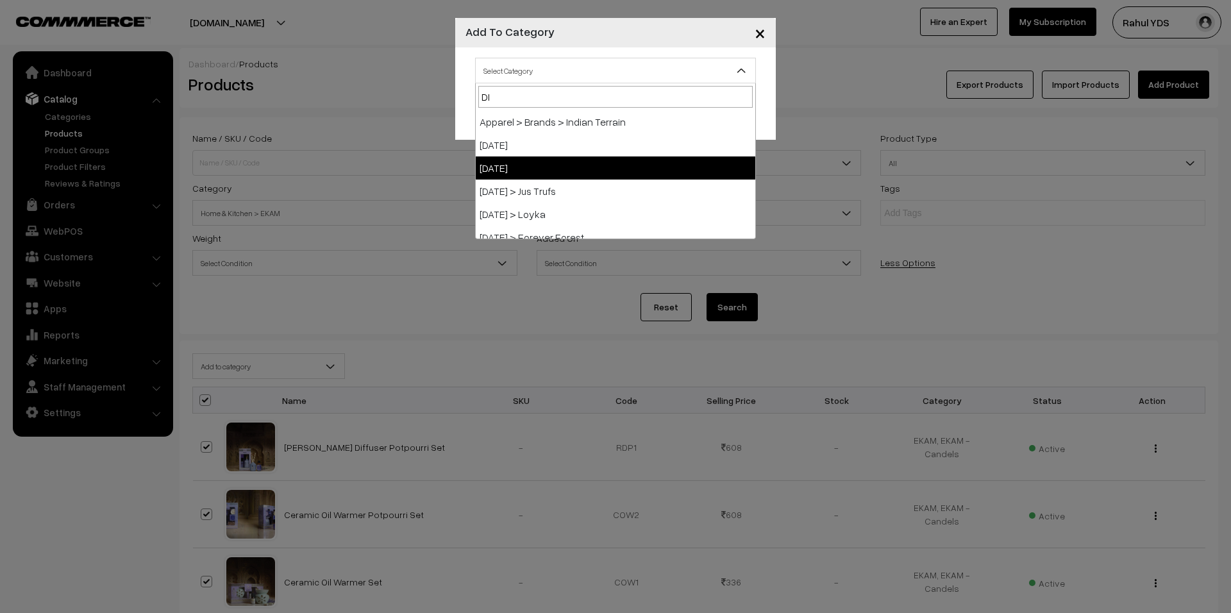
select select "98"
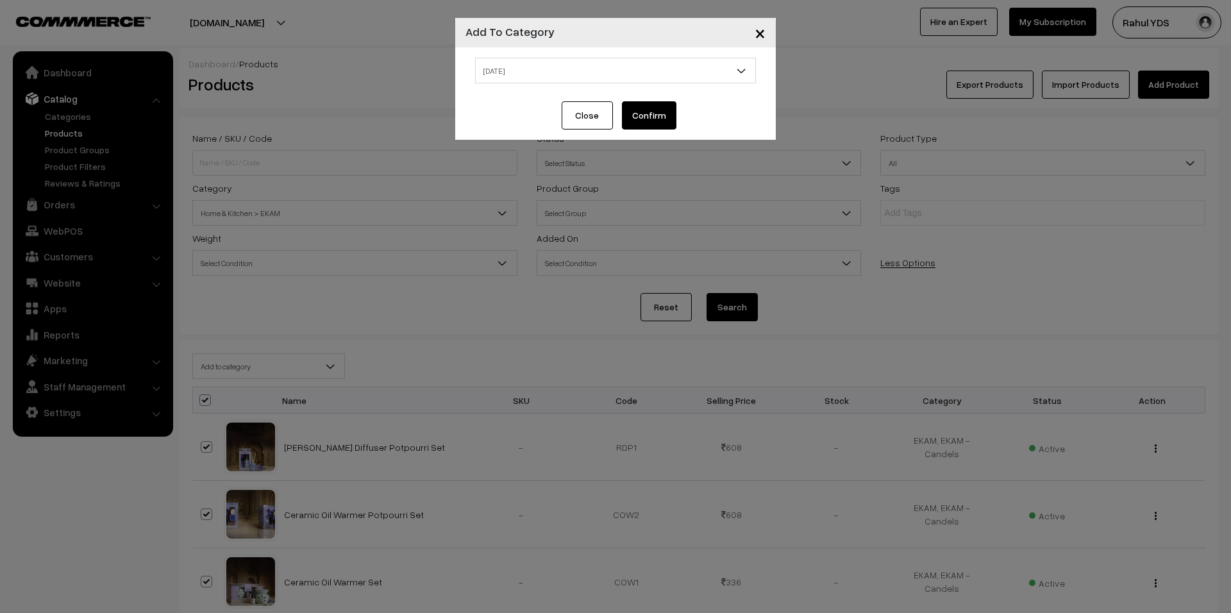
click at [651, 110] on button "Confirm" at bounding box center [649, 115] width 55 height 28
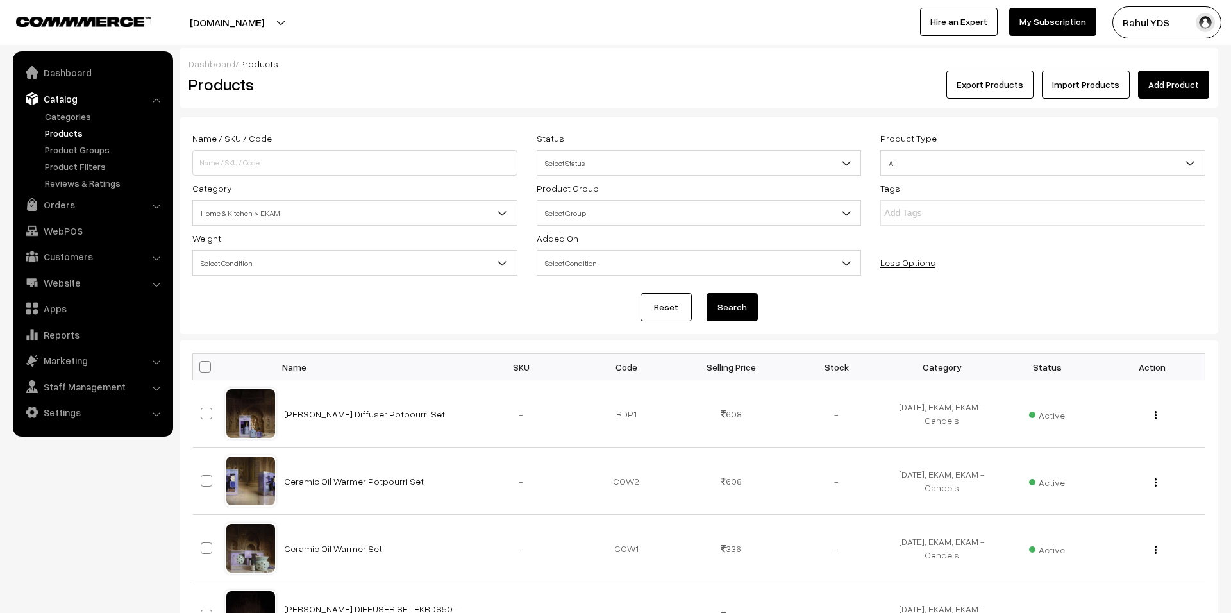
click at [208, 365] on span at bounding box center [205, 367] width 12 height 12
click at [201, 365] on input "checkbox" at bounding box center [197, 366] width 8 height 8
checkbox input "true"
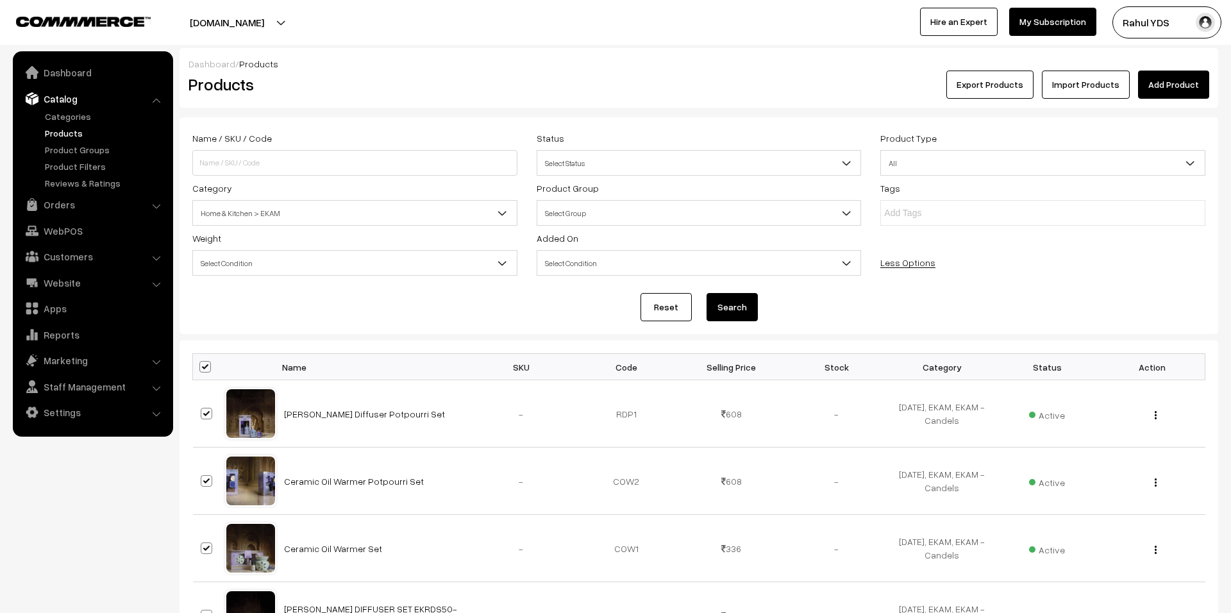
checkbox input "true"
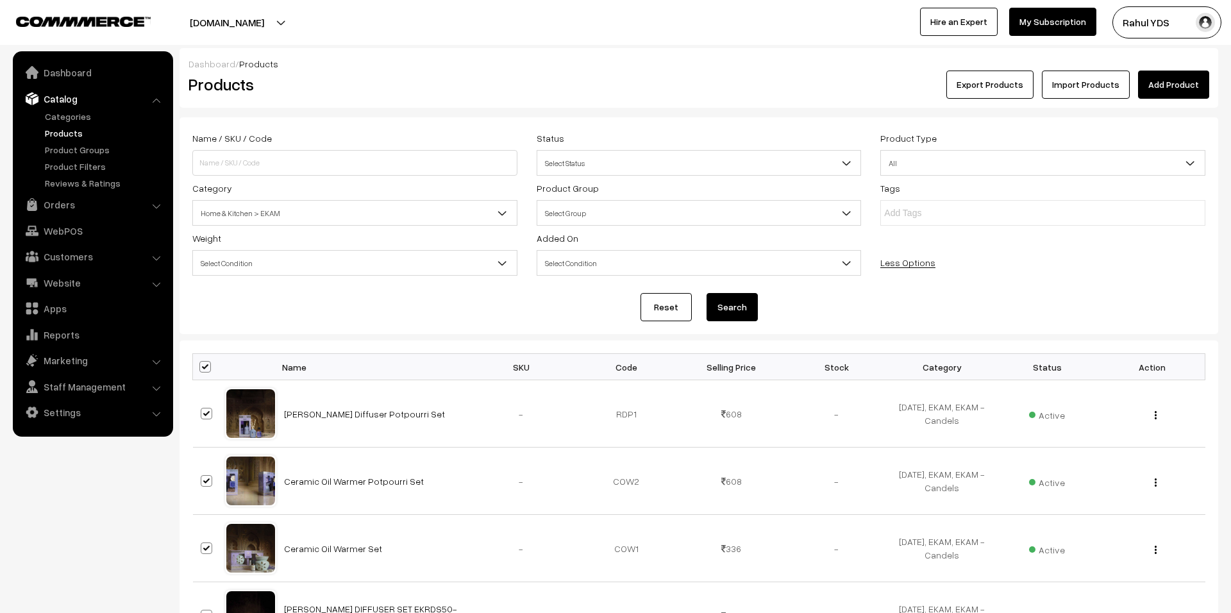
checkbox input "true"
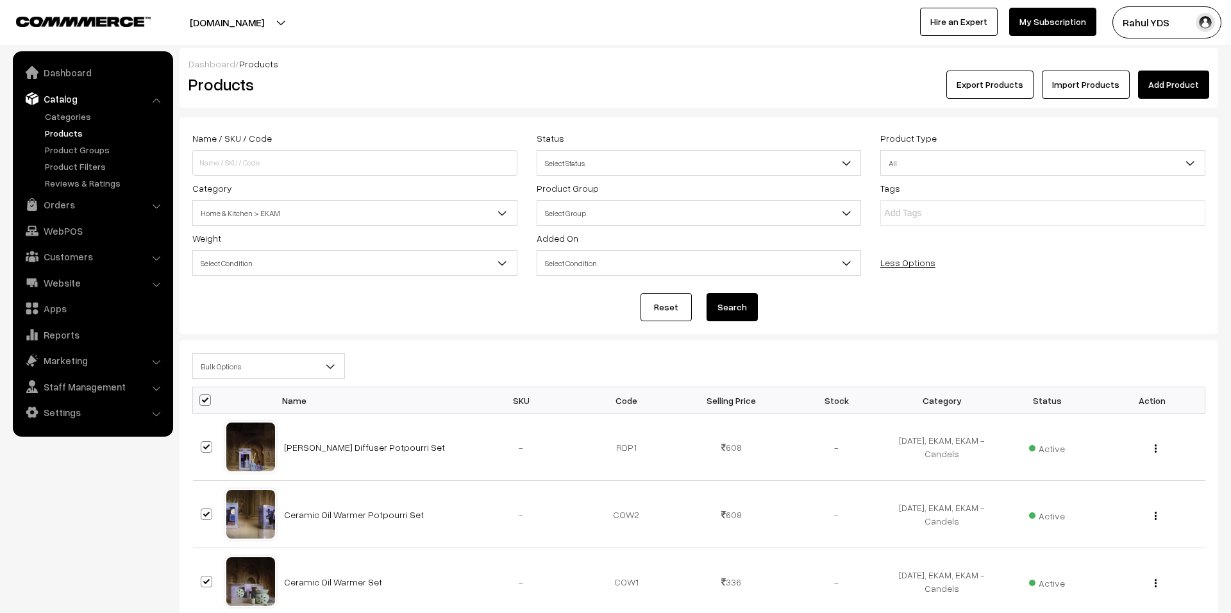
click at [271, 360] on span "Bulk Options" at bounding box center [268, 366] width 151 height 22
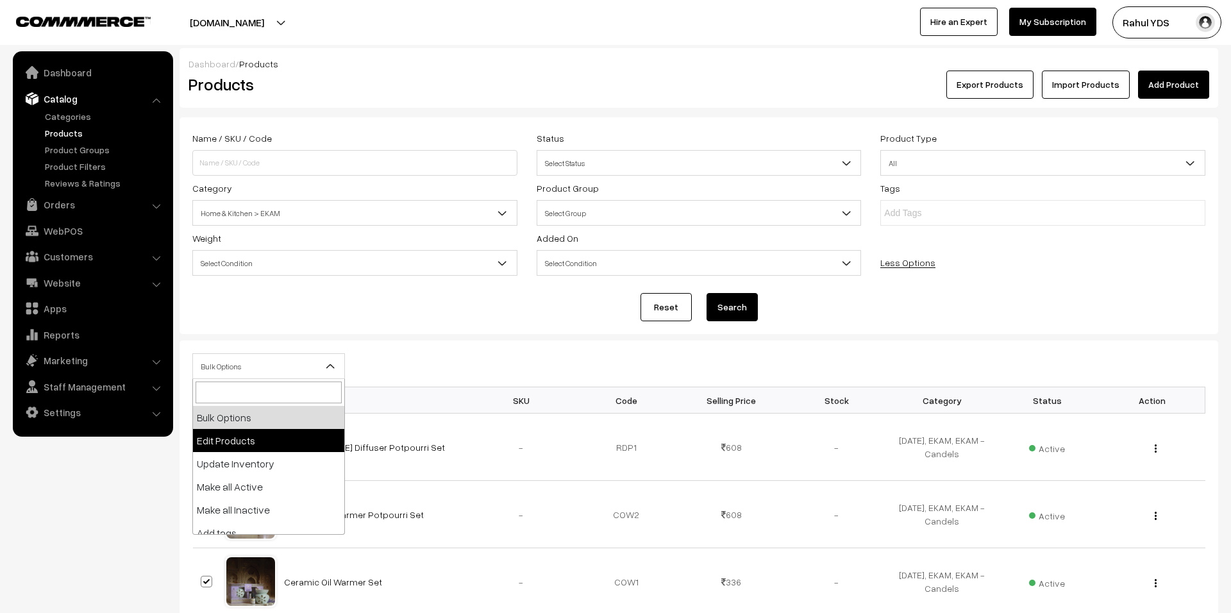
scroll to position [80, 0]
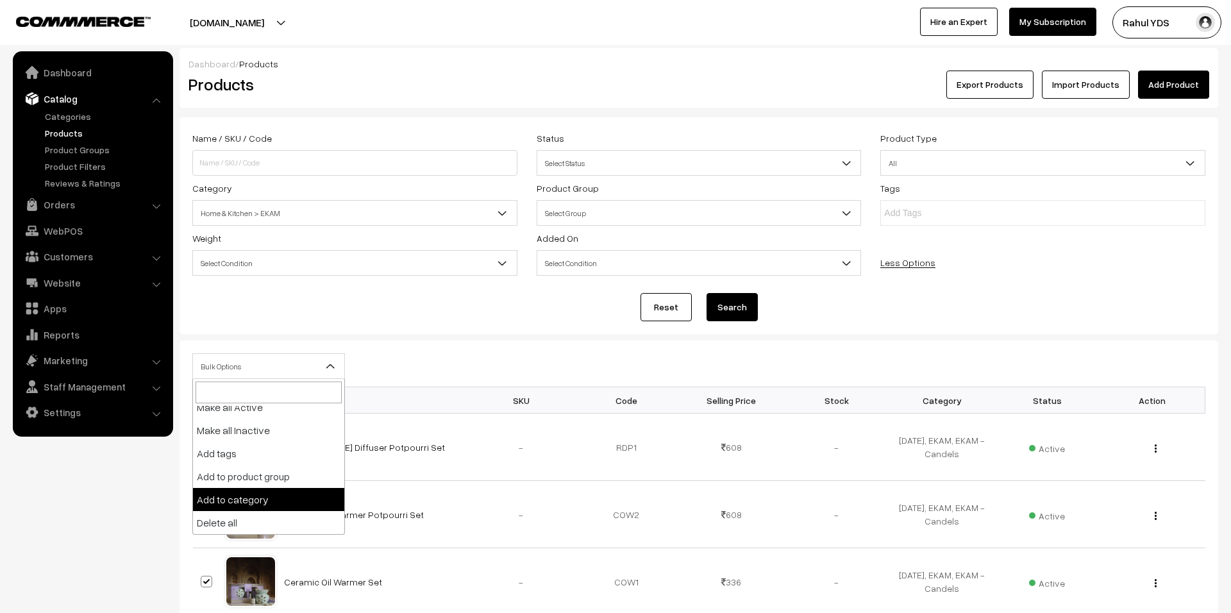
select select "category"
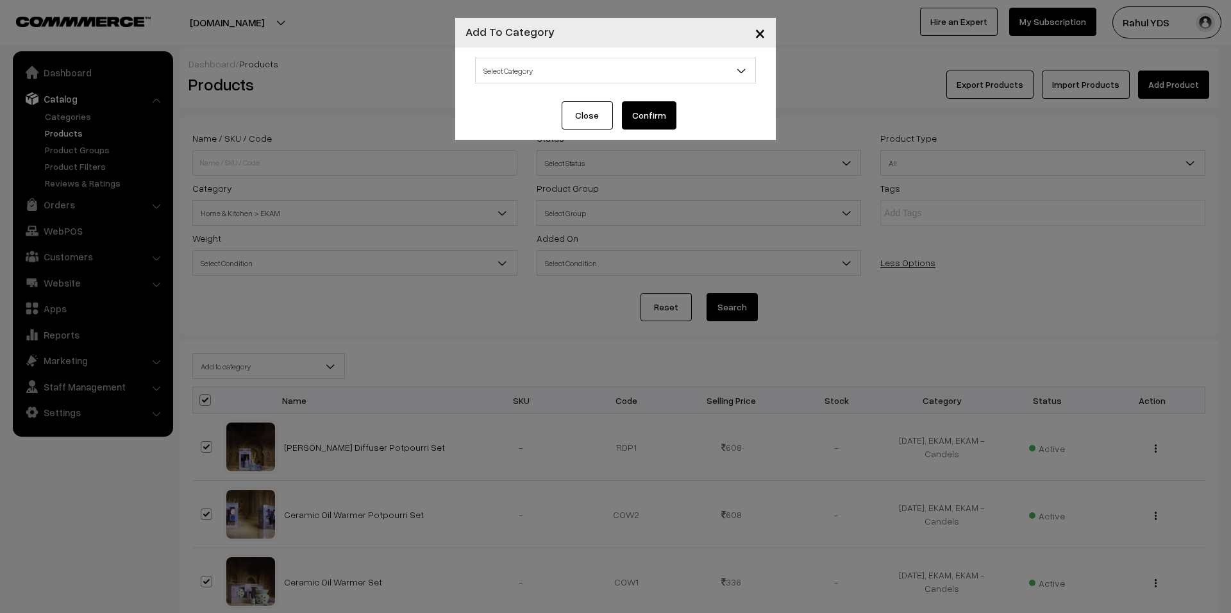
click at [609, 67] on span "Select Category" at bounding box center [616, 71] width 280 height 22
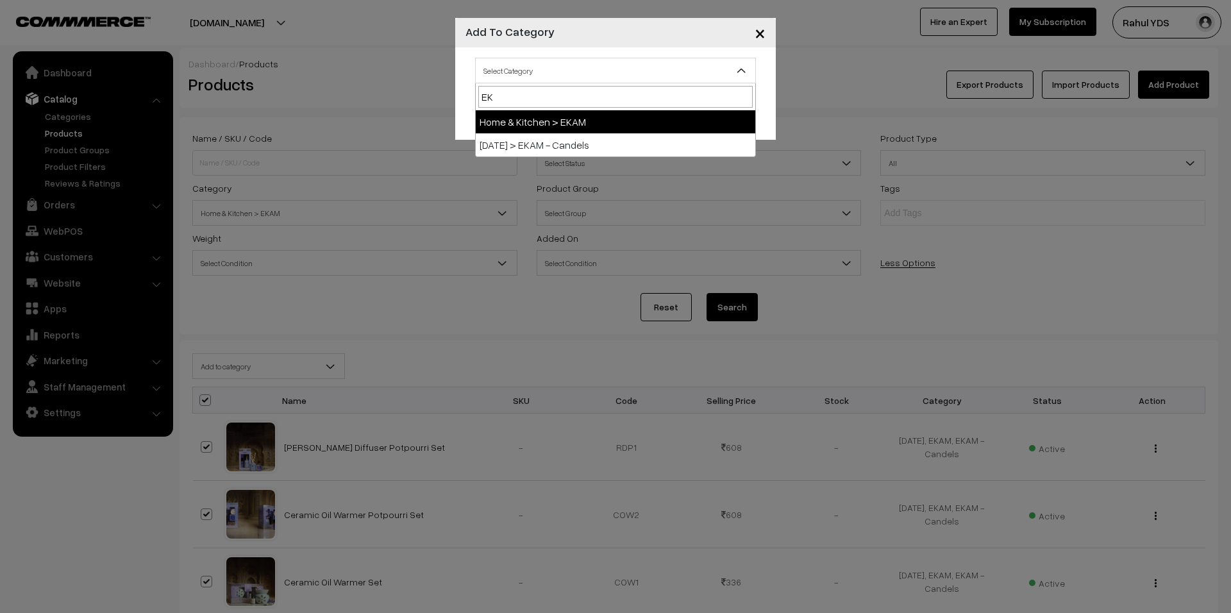
type input "E"
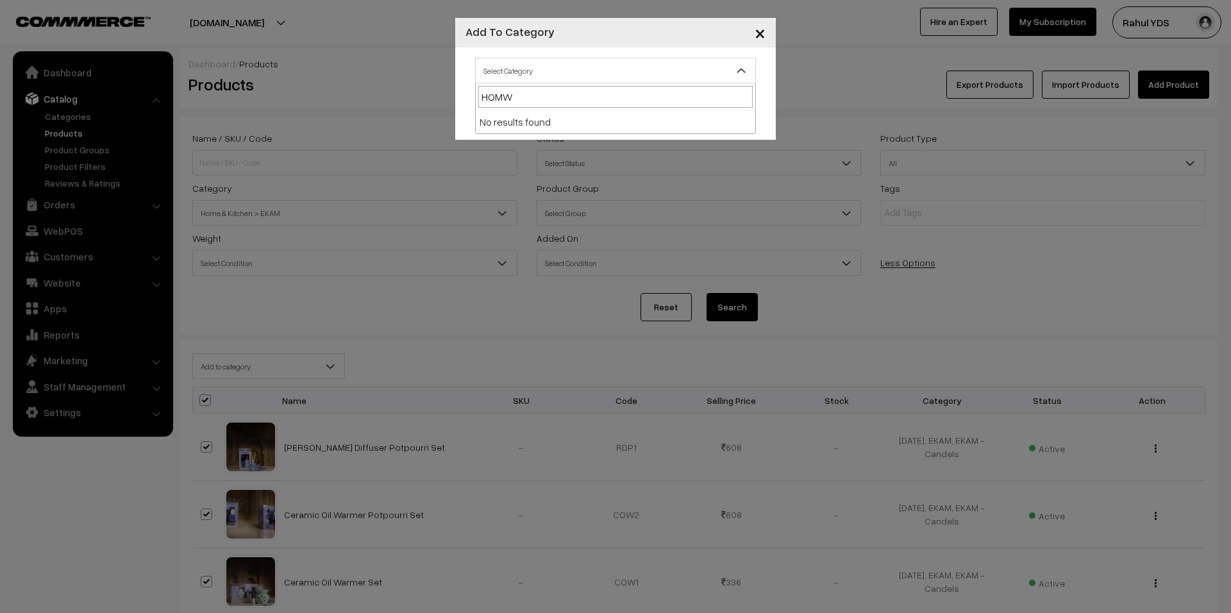
type input "HOM"
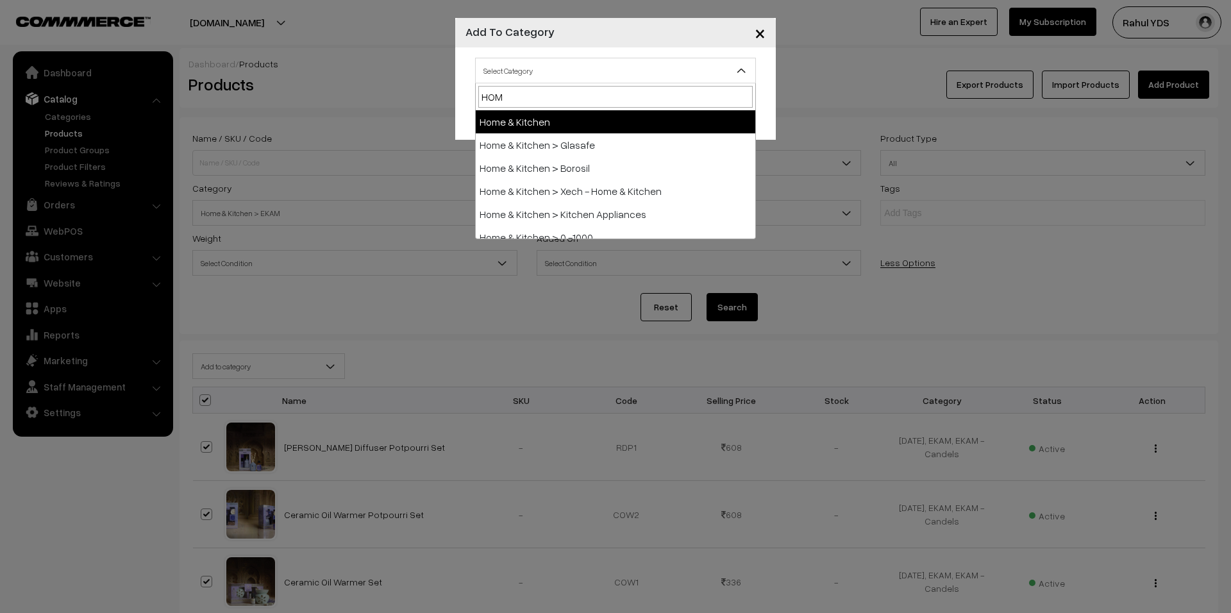
select select "10"
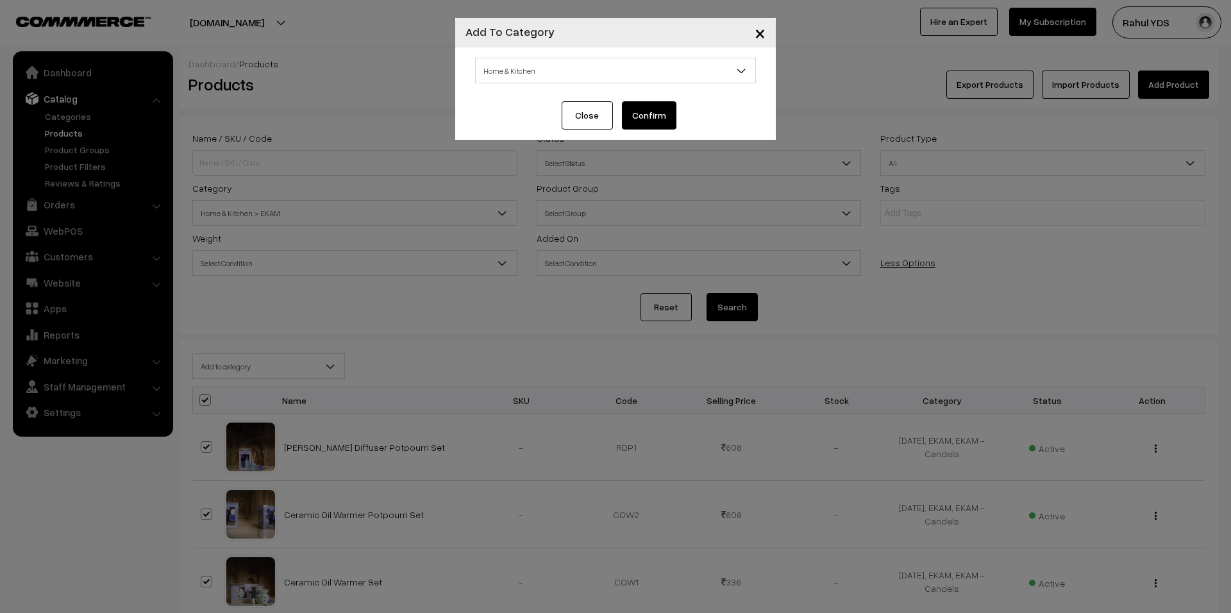
click at [644, 122] on button "Confirm" at bounding box center [649, 115] width 55 height 28
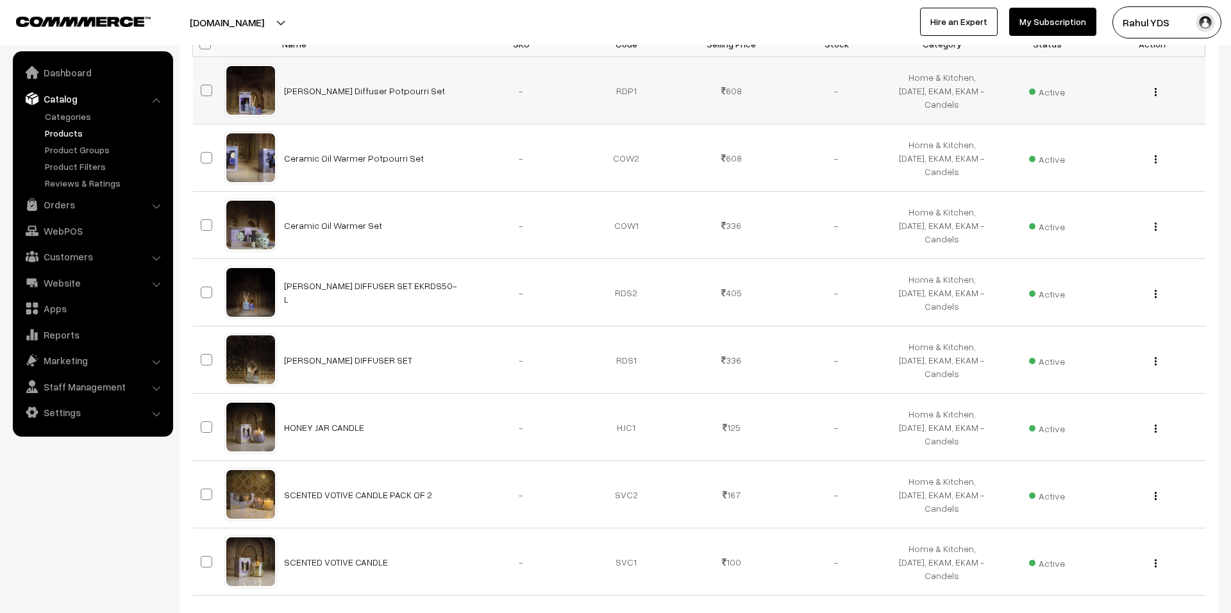
scroll to position [437, 0]
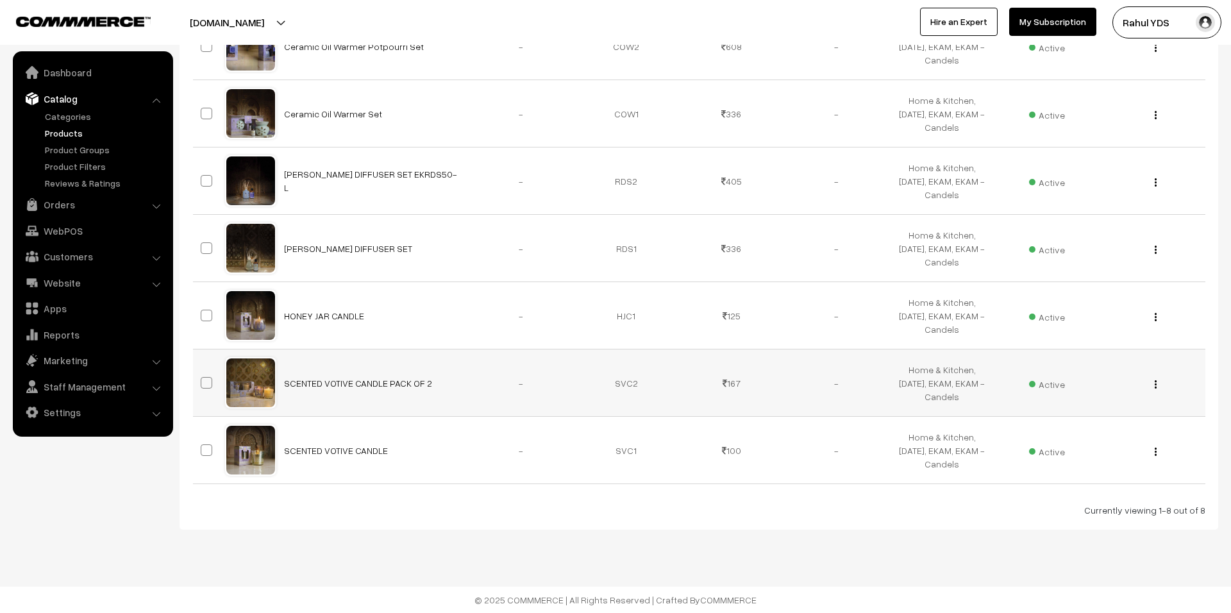
click at [207, 383] on span at bounding box center [207, 383] width 12 height 12
click at [203, 379] on input "checkbox" at bounding box center [198, 375] width 8 height 8
checkbox input "true"
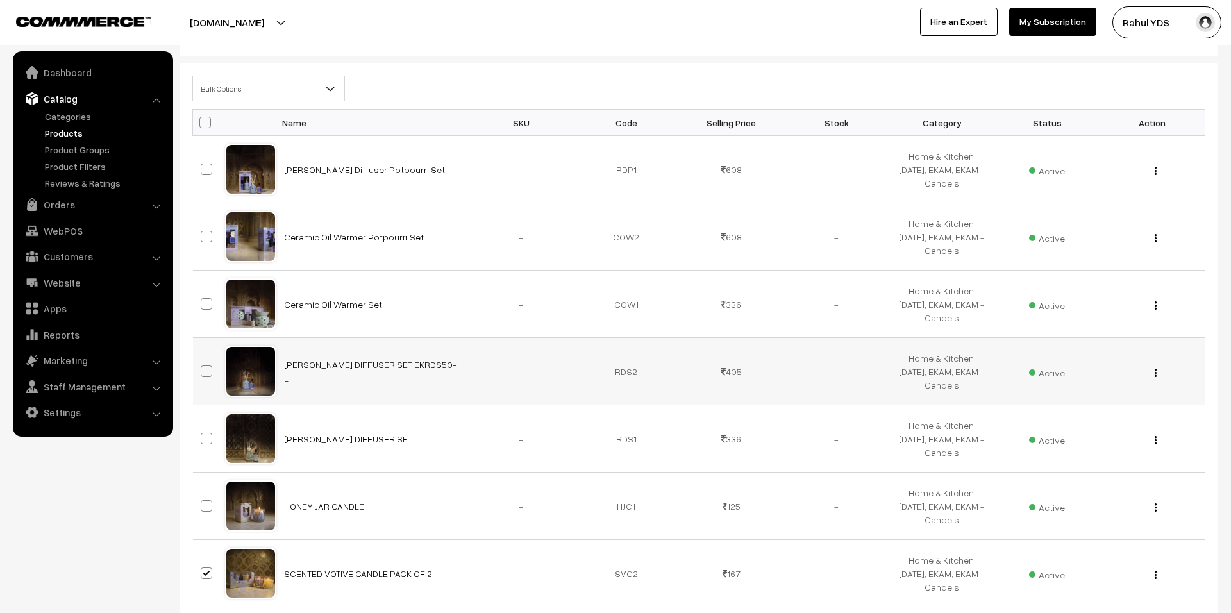
scroll to position [277, 0]
click at [209, 312] on label at bounding box center [208, 304] width 15 height 15
click at [203, 301] on input "checkbox" at bounding box center [198, 296] width 8 height 8
checkbox input "true"
click at [298, 86] on span "Bulk Options" at bounding box center [268, 89] width 151 height 22
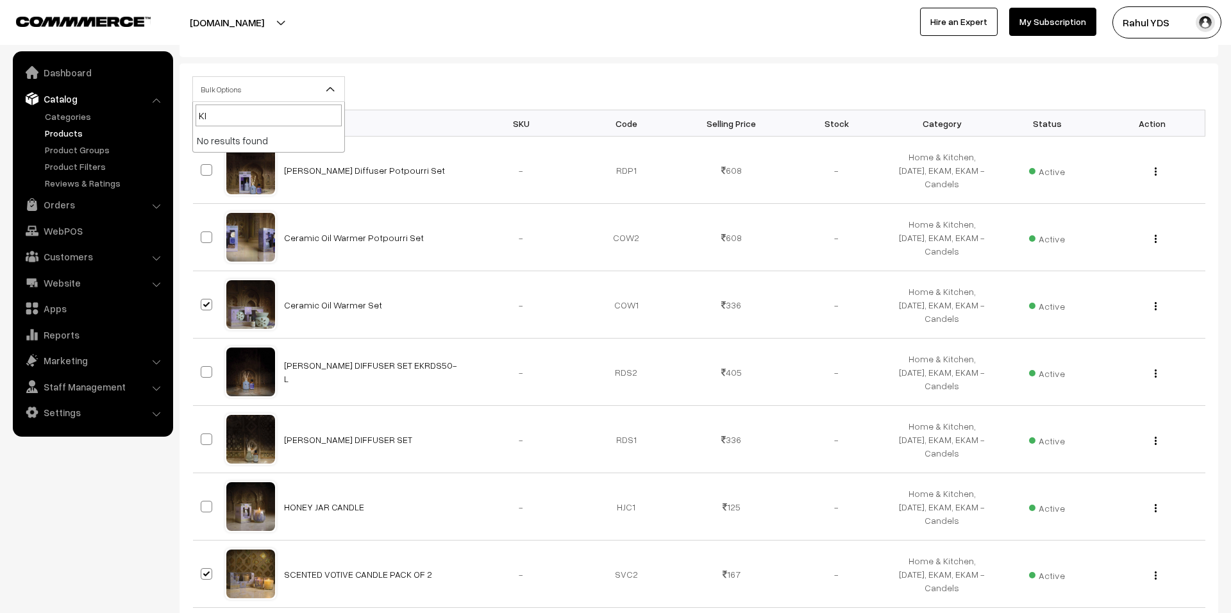
type input "K"
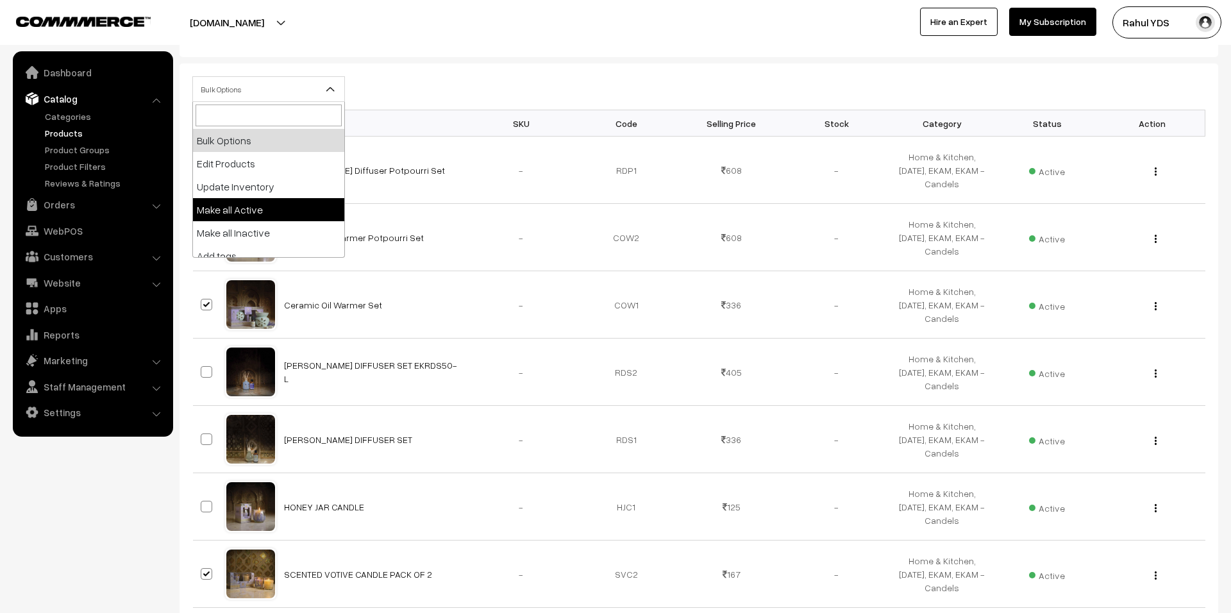
scroll to position [80, 0]
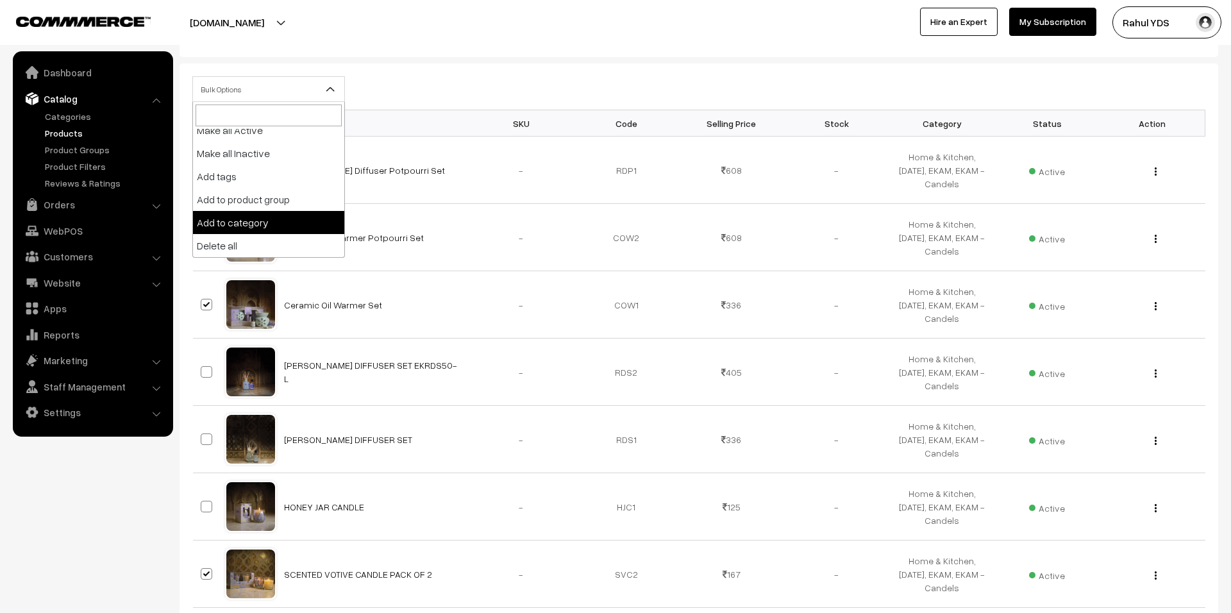
select select "category"
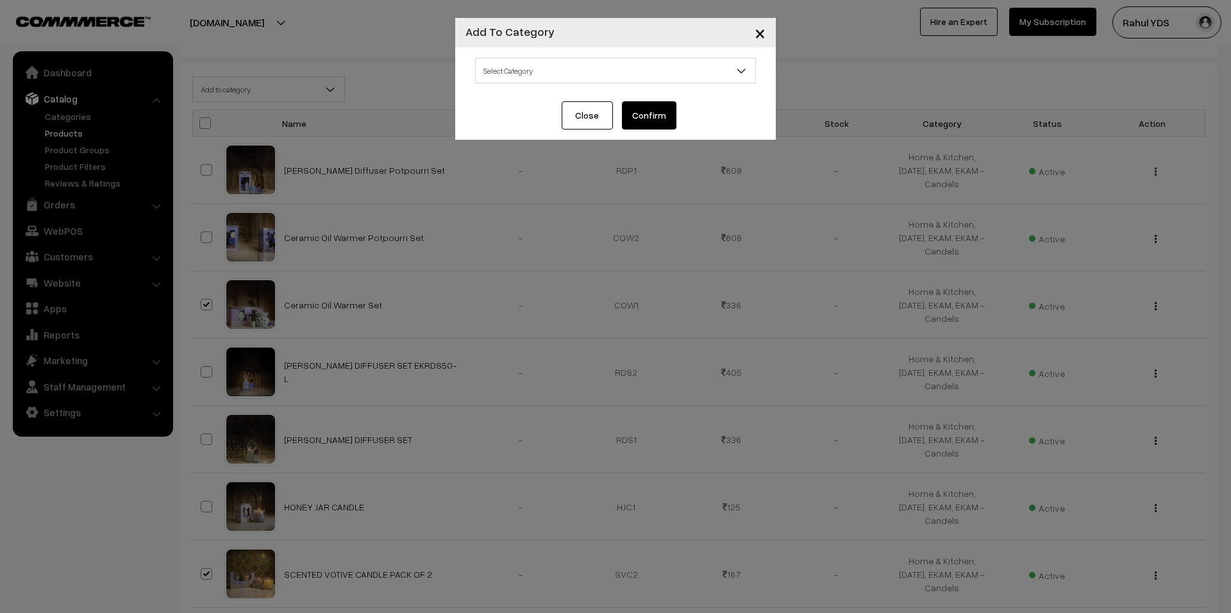
click at [532, 74] on span "Select Category" at bounding box center [616, 71] width 280 height 22
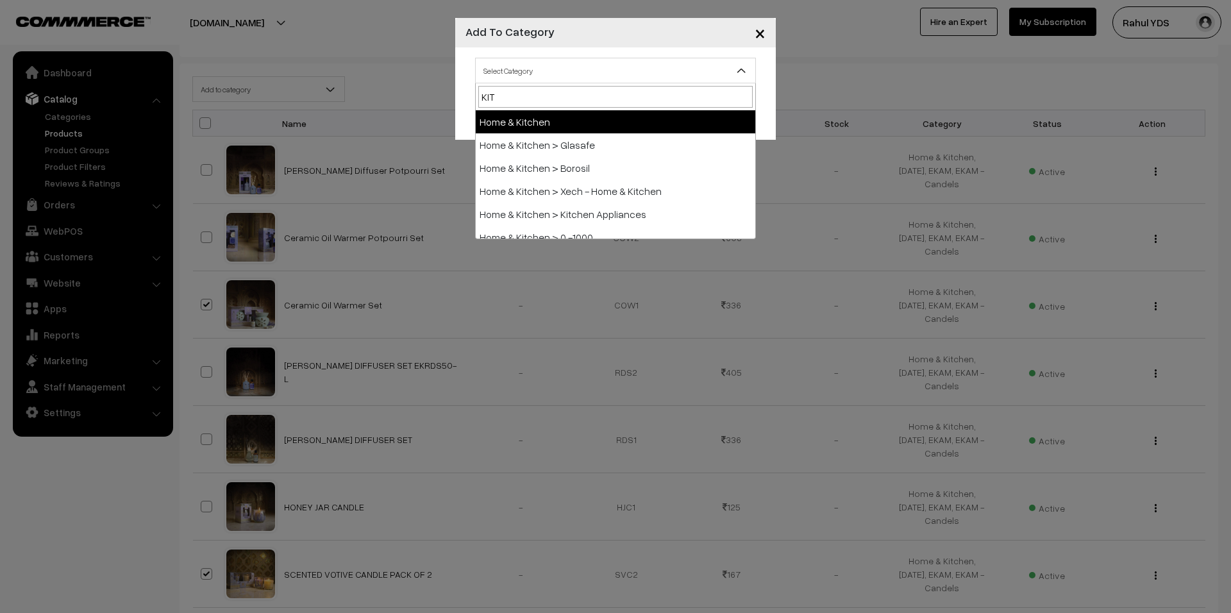
type input "KITS"
select select "28"
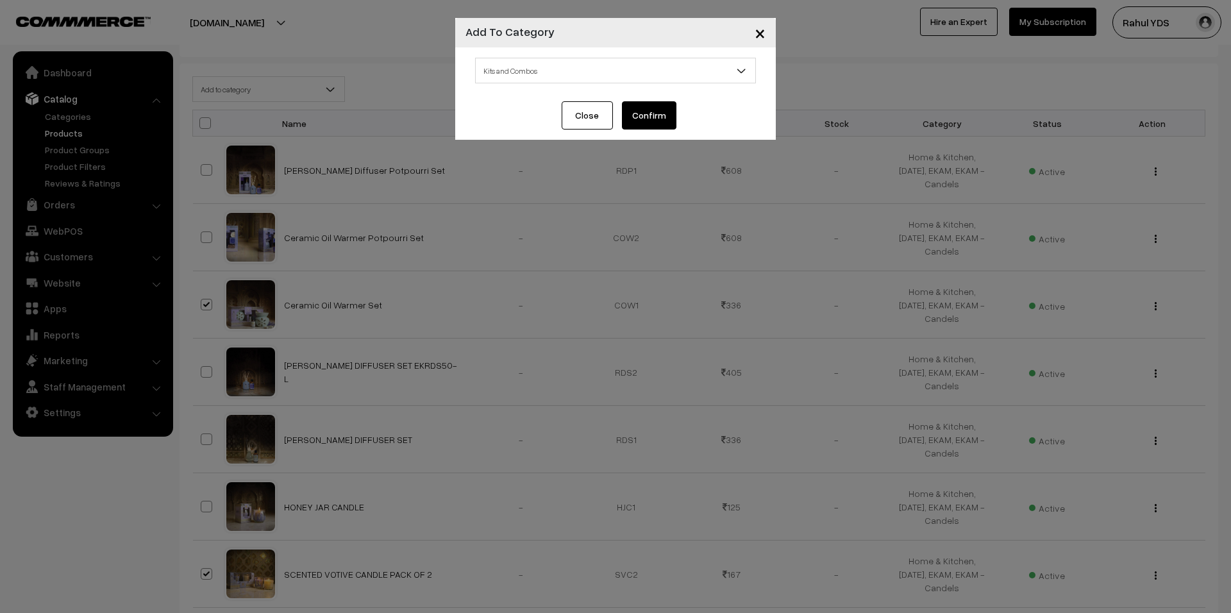
click at [638, 113] on button "Confirm" at bounding box center [649, 115] width 55 height 28
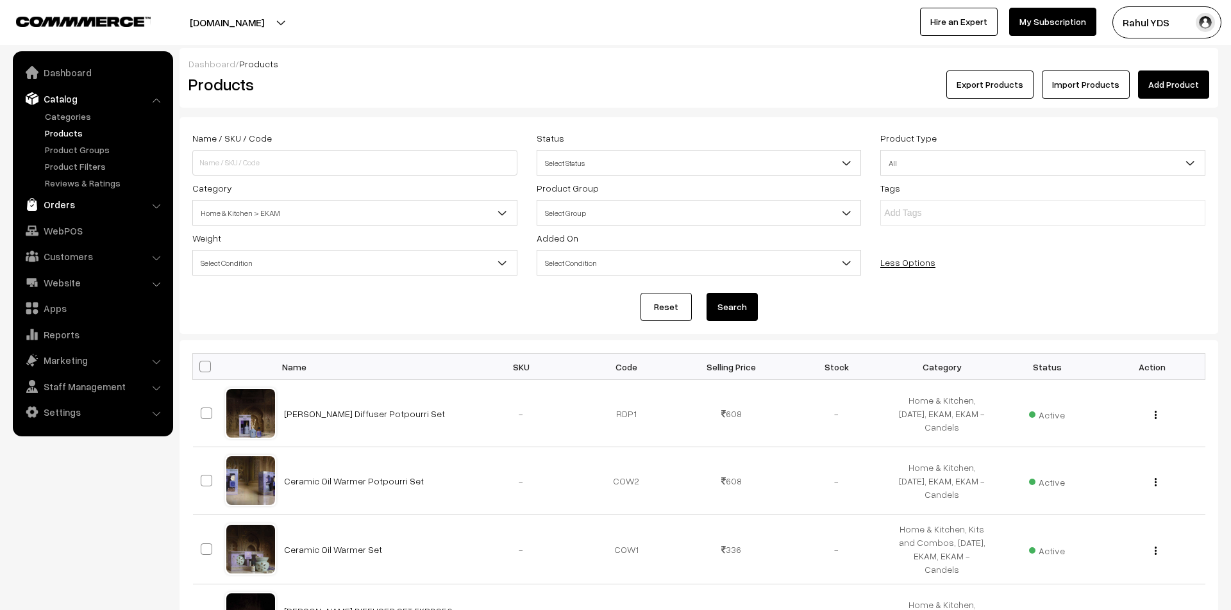
click at [68, 208] on link "Orders" at bounding box center [92, 204] width 153 height 23
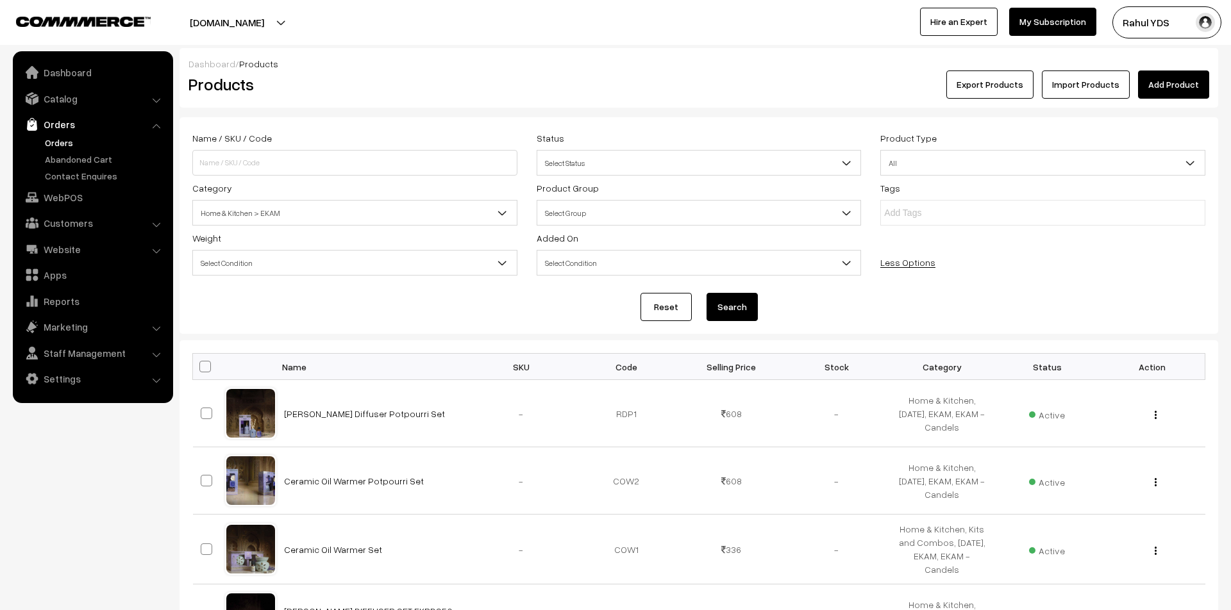
click at [58, 147] on link "Orders" at bounding box center [105, 142] width 127 height 13
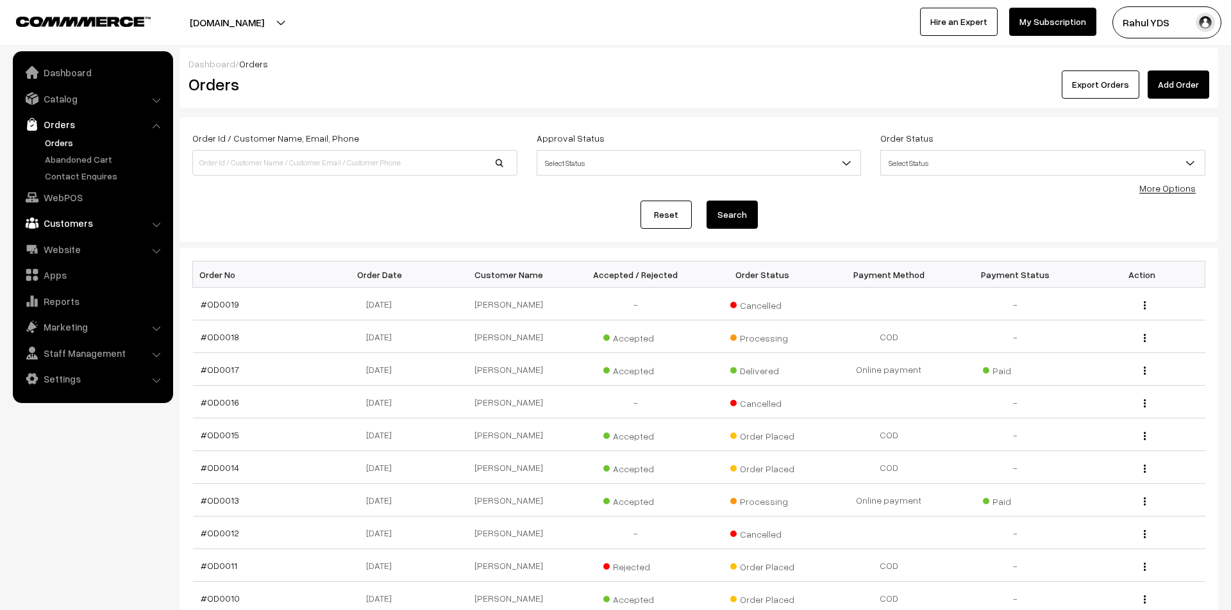
click at [57, 224] on link "Customers" at bounding box center [92, 223] width 153 height 23
click at [59, 255] on link "Website" at bounding box center [92, 249] width 153 height 23
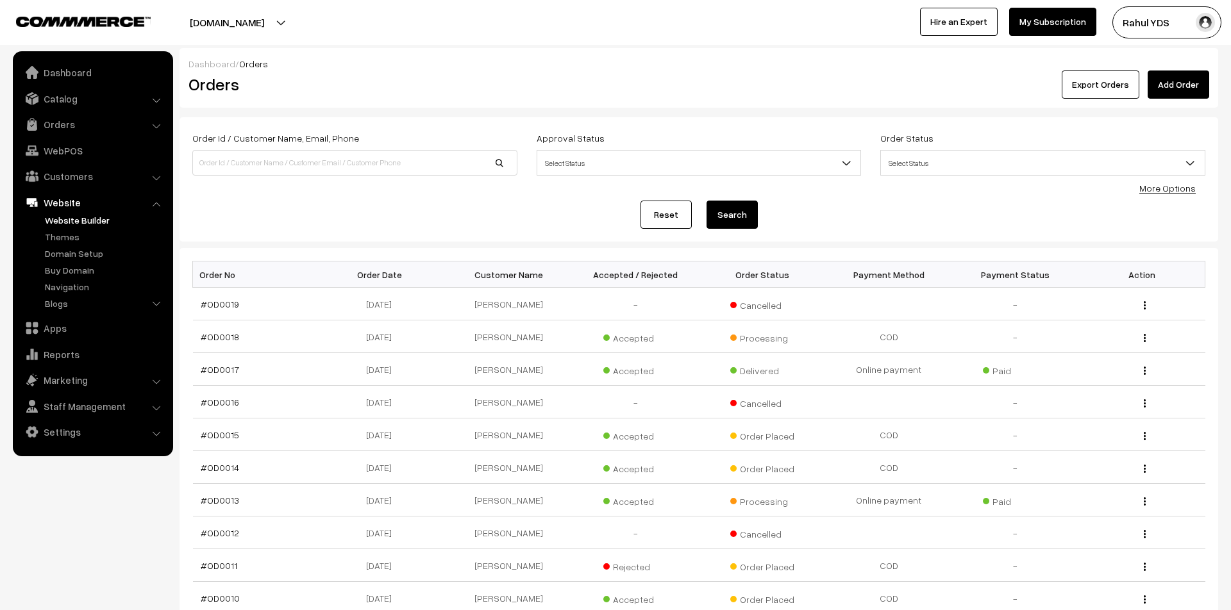
click at [65, 224] on link "Website Builder" at bounding box center [105, 220] width 127 height 13
